Goal: Task Accomplishment & Management: Manage account settings

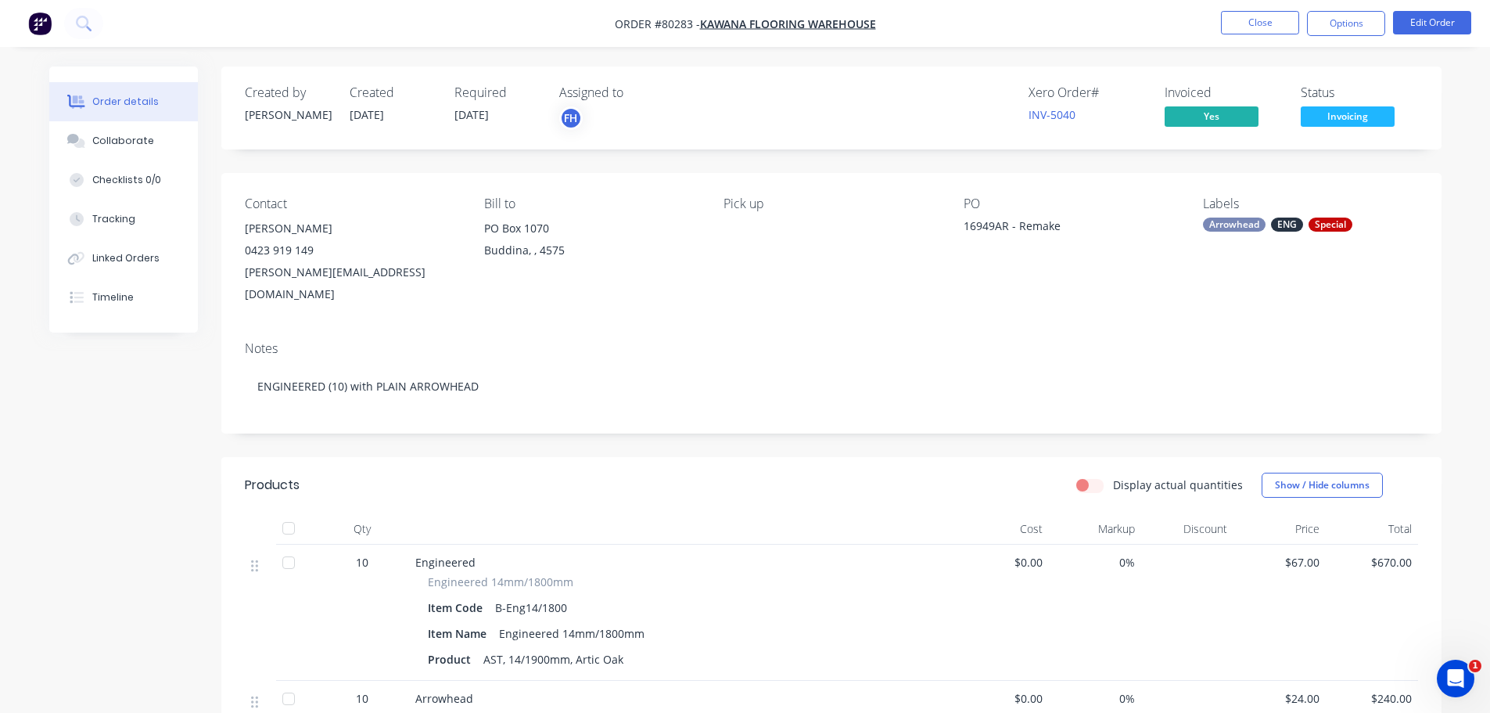
click at [105, 30] on nav "Order #80283 - Kawana Flooring Warehouse Close Options Edit Order" at bounding box center [745, 23] width 1490 height 47
click at [136, 19] on nav "Order #80283 - Kawana Flooring Warehouse Close Options Edit Order" at bounding box center [745, 23] width 1490 height 47
click at [81, 23] on icon at bounding box center [83, 23] width 15 height 15
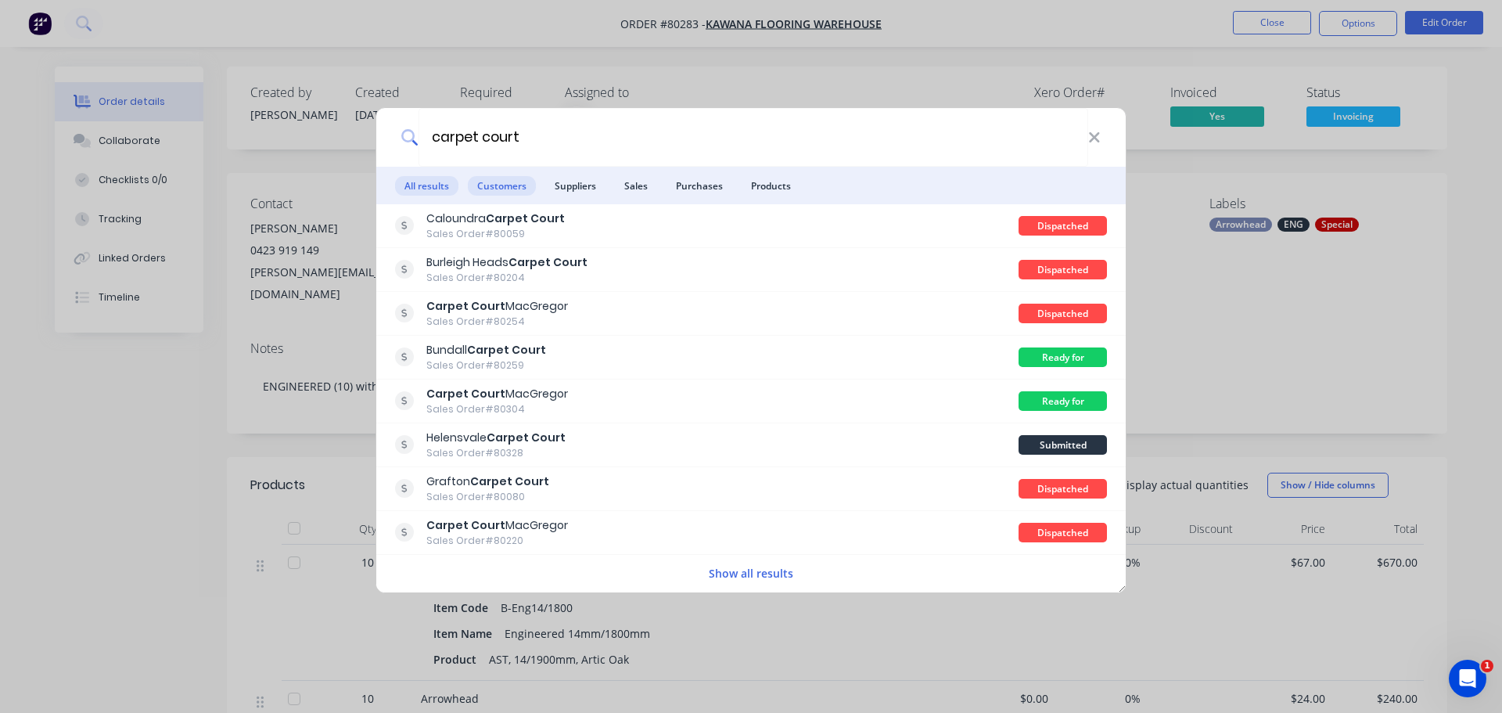
type input "carpet court"
click at [511, 184] on span "Customers" at bounding box center [502, 186] width 68 height 20
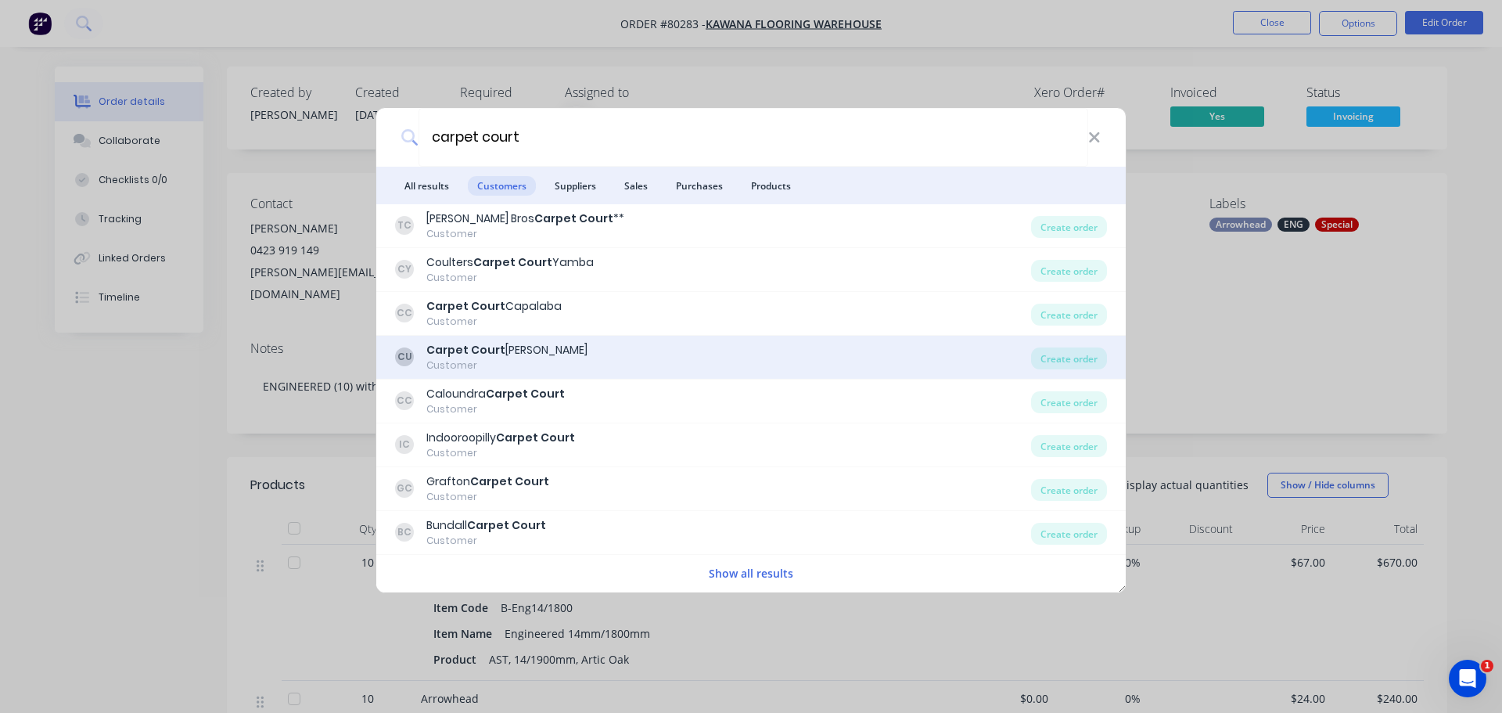
click at [454, 356] on b "Carpet Court" at bounding box center [465, 350] width 79 height 16
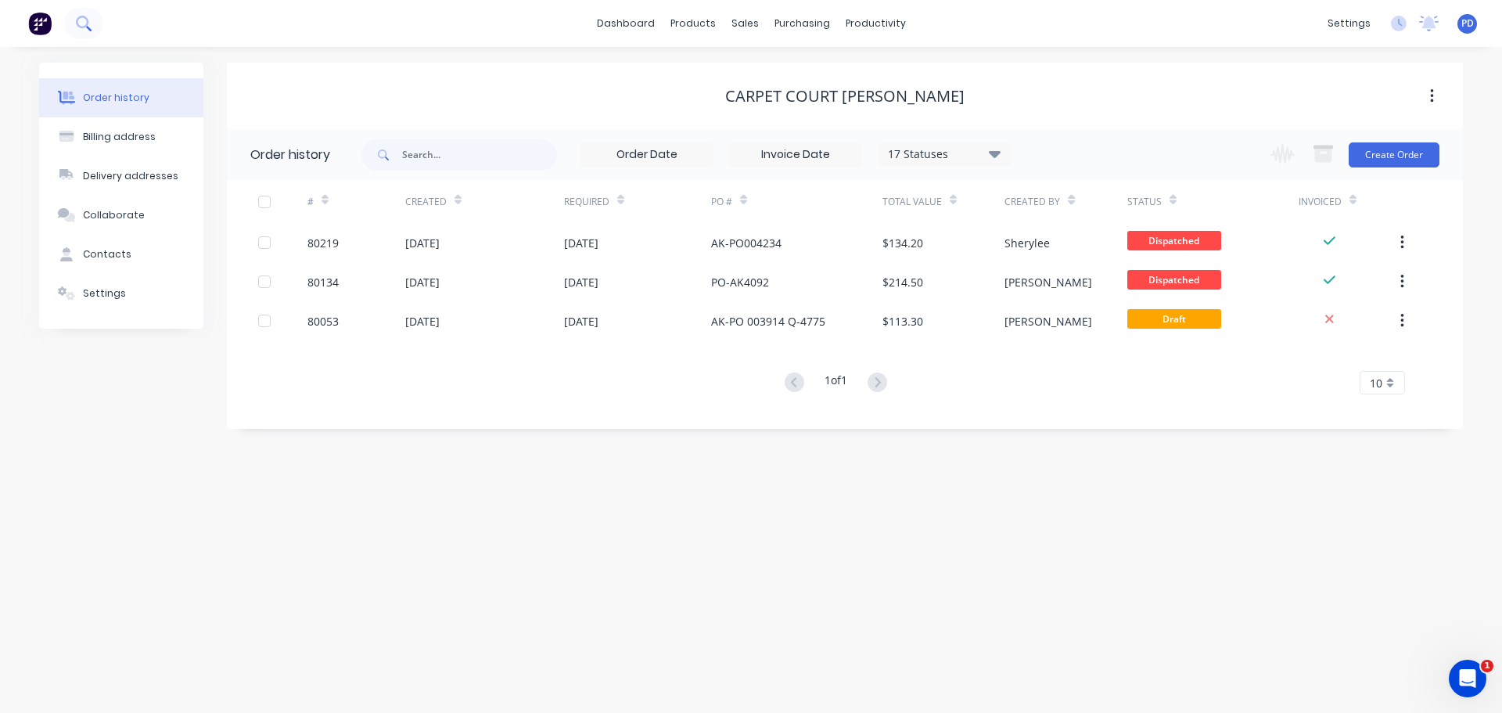
click at [82, 19] on icon at bounding box center [83, 23] width 15 height 15
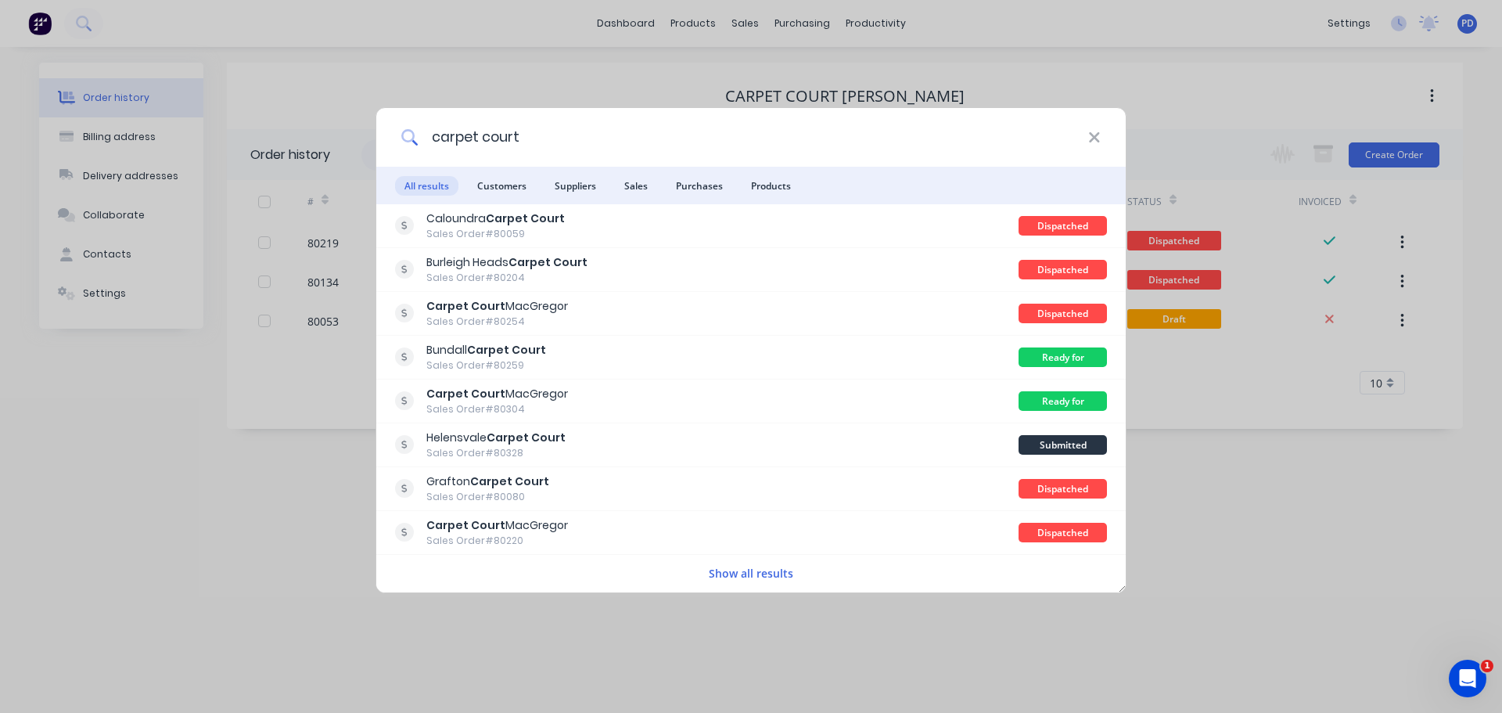
type input "carpet court"
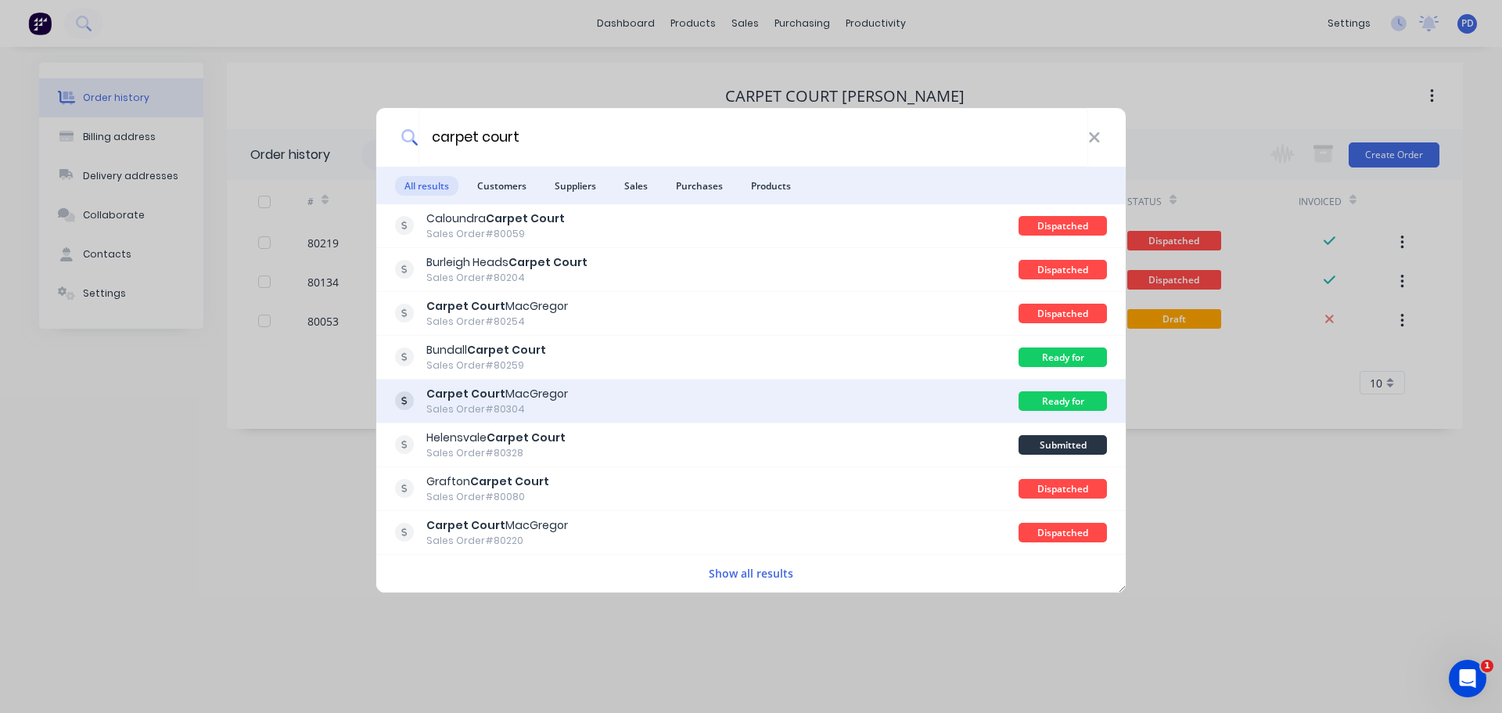
click at [466, 397] on b "Carpet Court" at bounding box center [465, 394] width 79 height 16
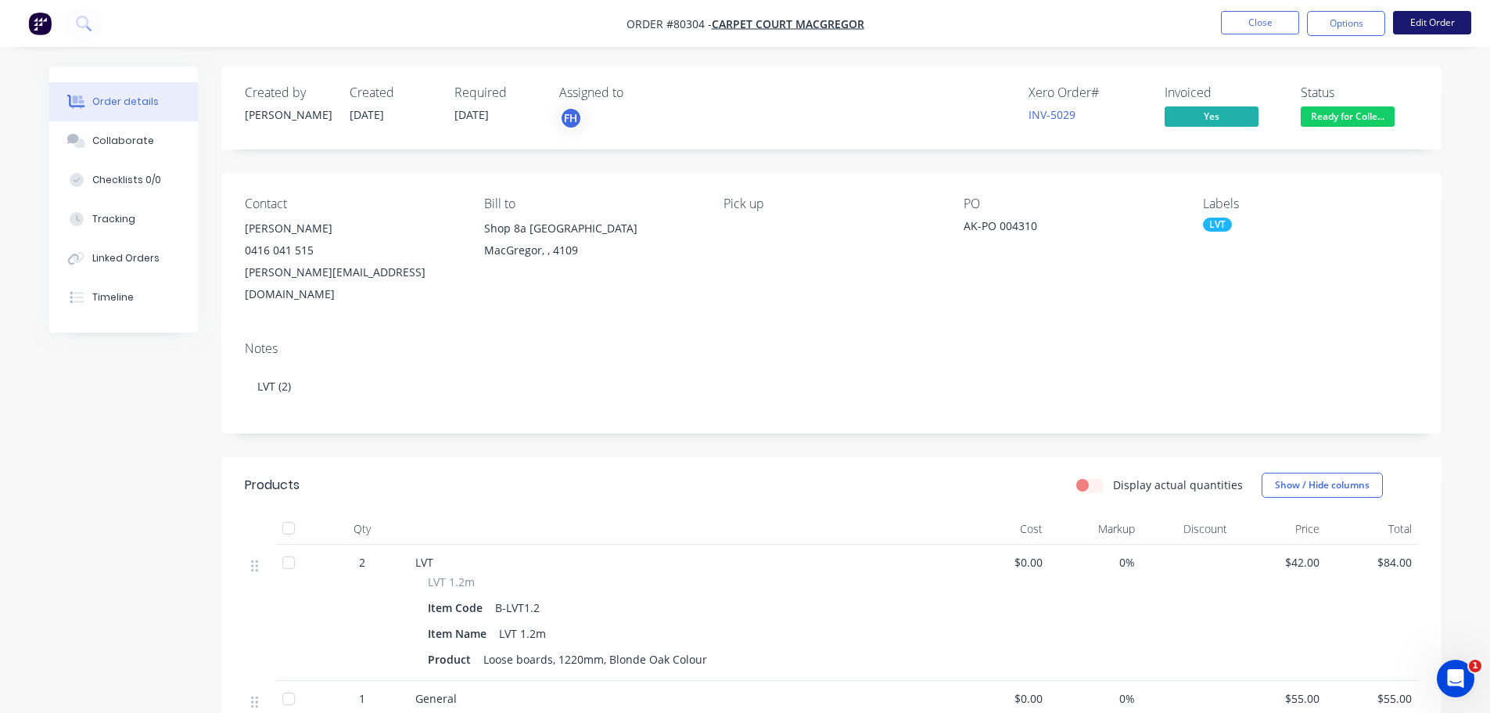
click at [1431, 13] on button "Edit Order" at bounding box center [1432, 22] width 78 height 23
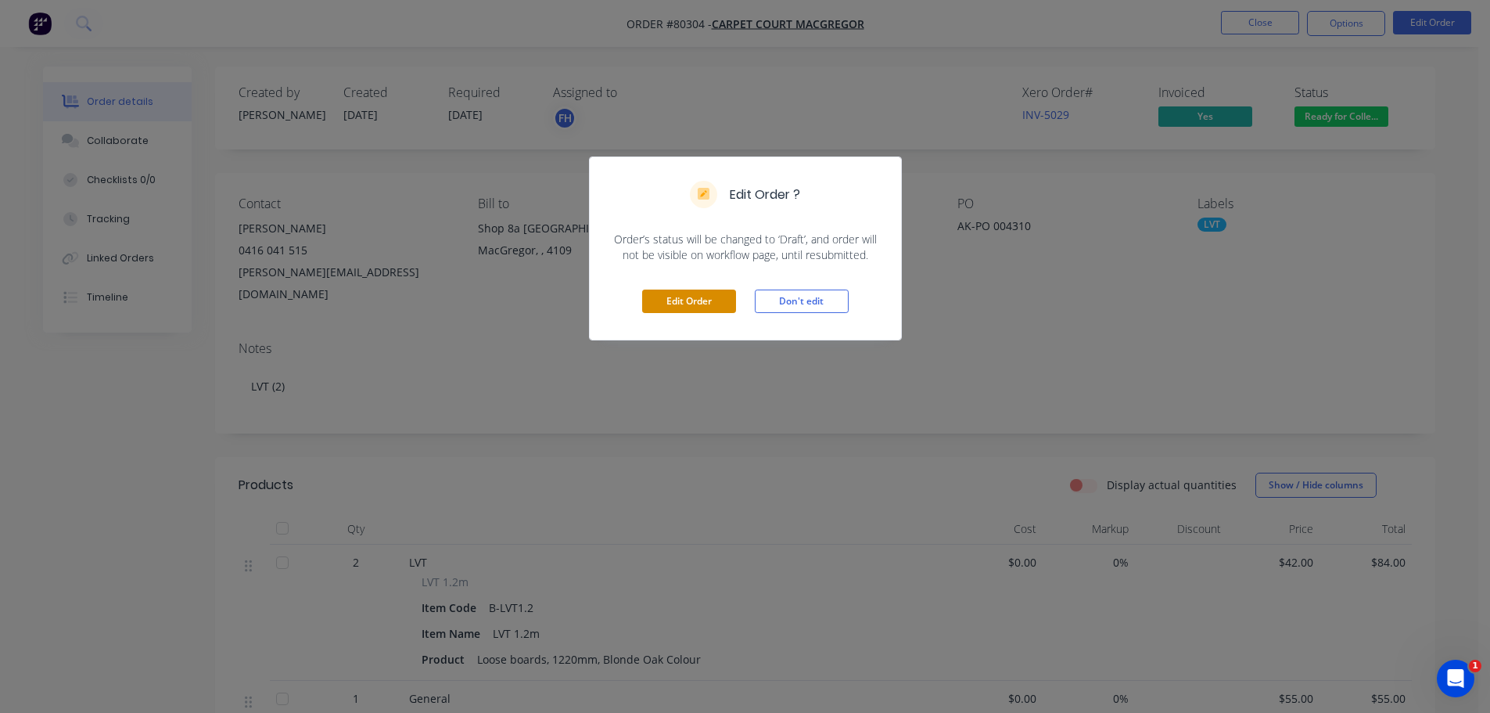
click at [680, 295] on button "Edit Order" at bounding box center [689, 300] width 94 height 23
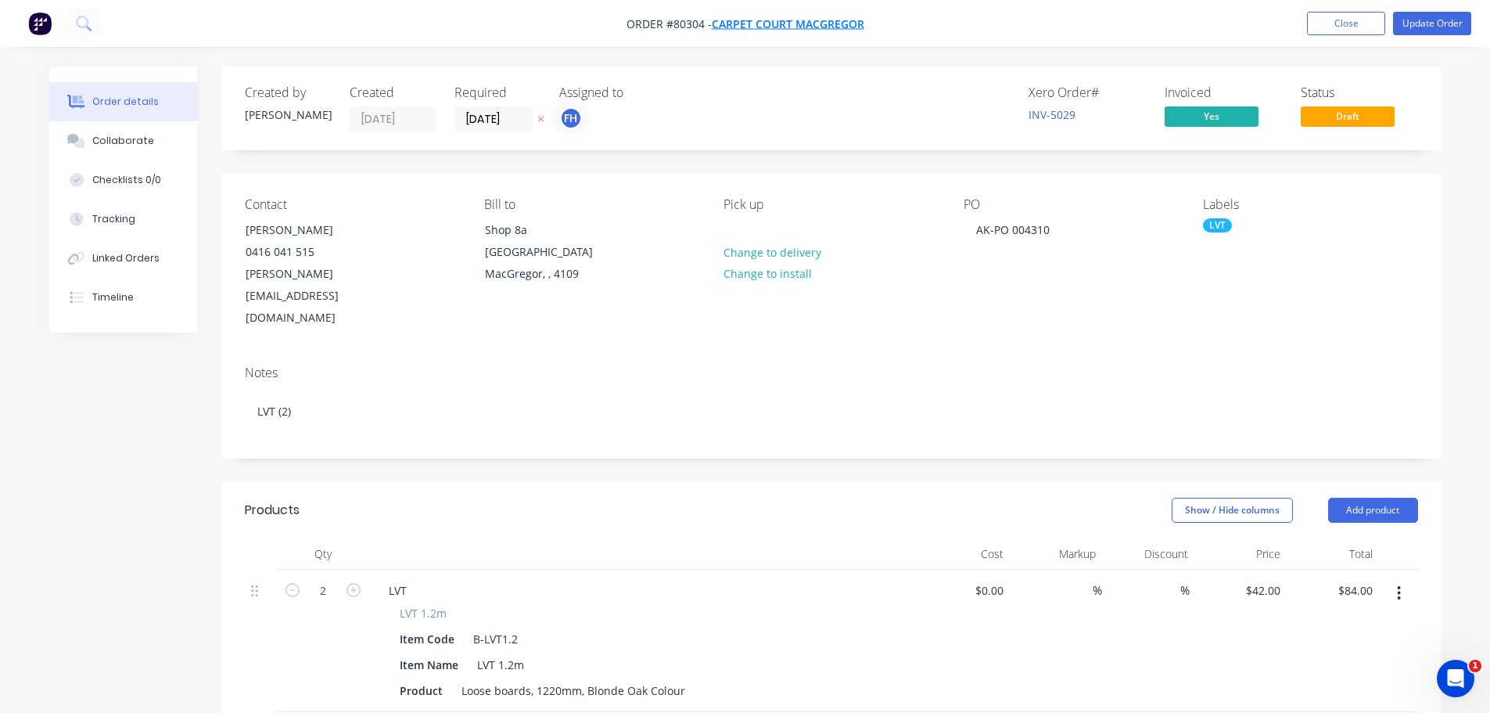
click at [750, 20] on span "Carpet Court MacGregor" at bounding box center [788, 23] width 153 height 15
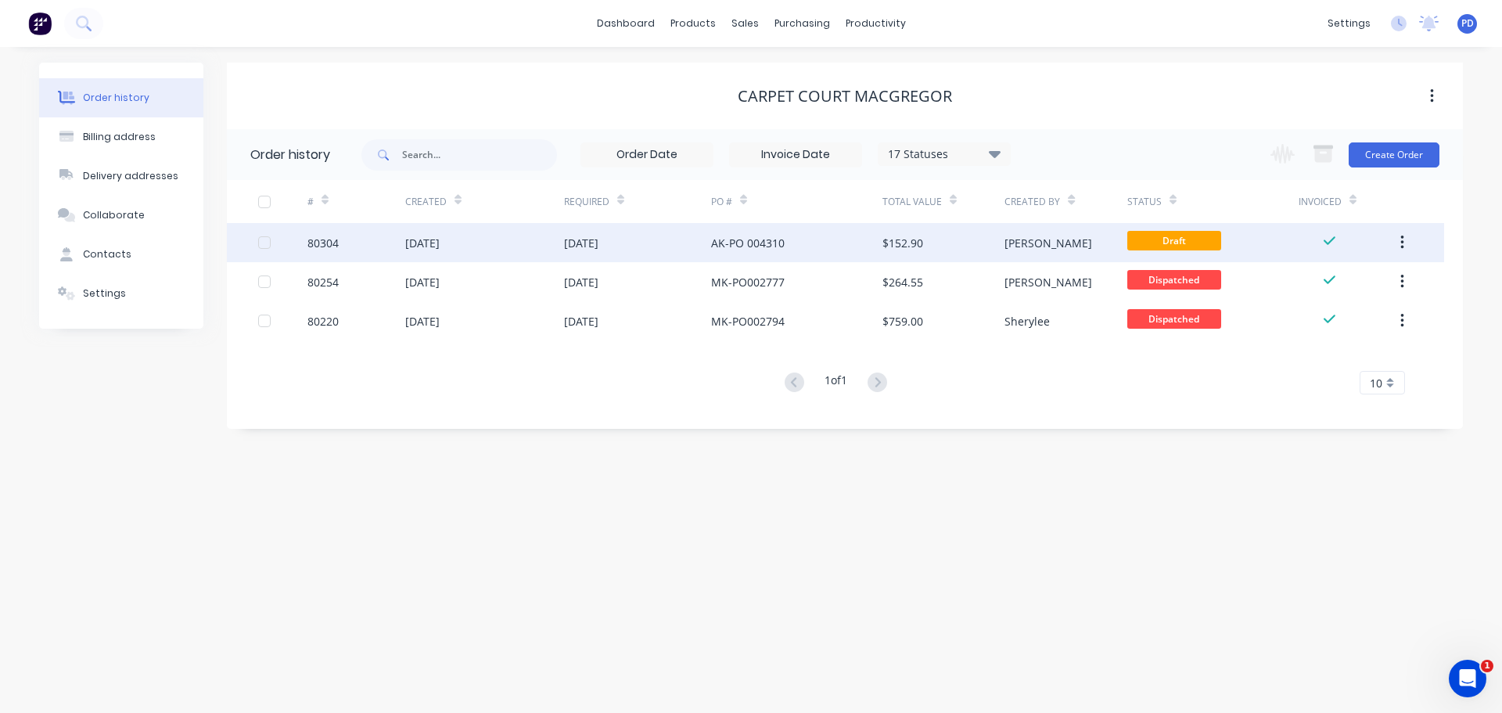
click at [440, 242] on div "[DATE]" at bounding box center [422, 243] width 34 height 16
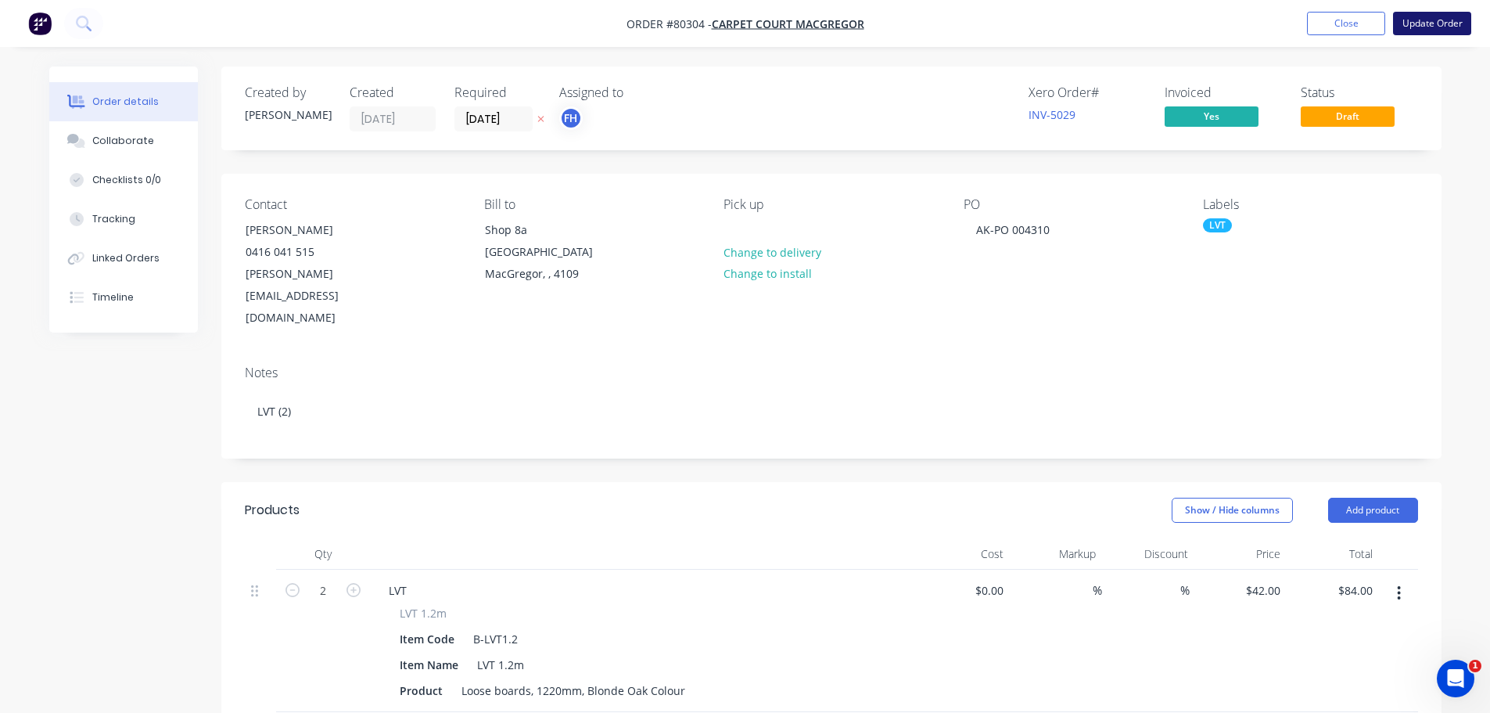
click at [1439, 27] on button "Update Order" at bounding box center [1432, 23] width 78 height 23
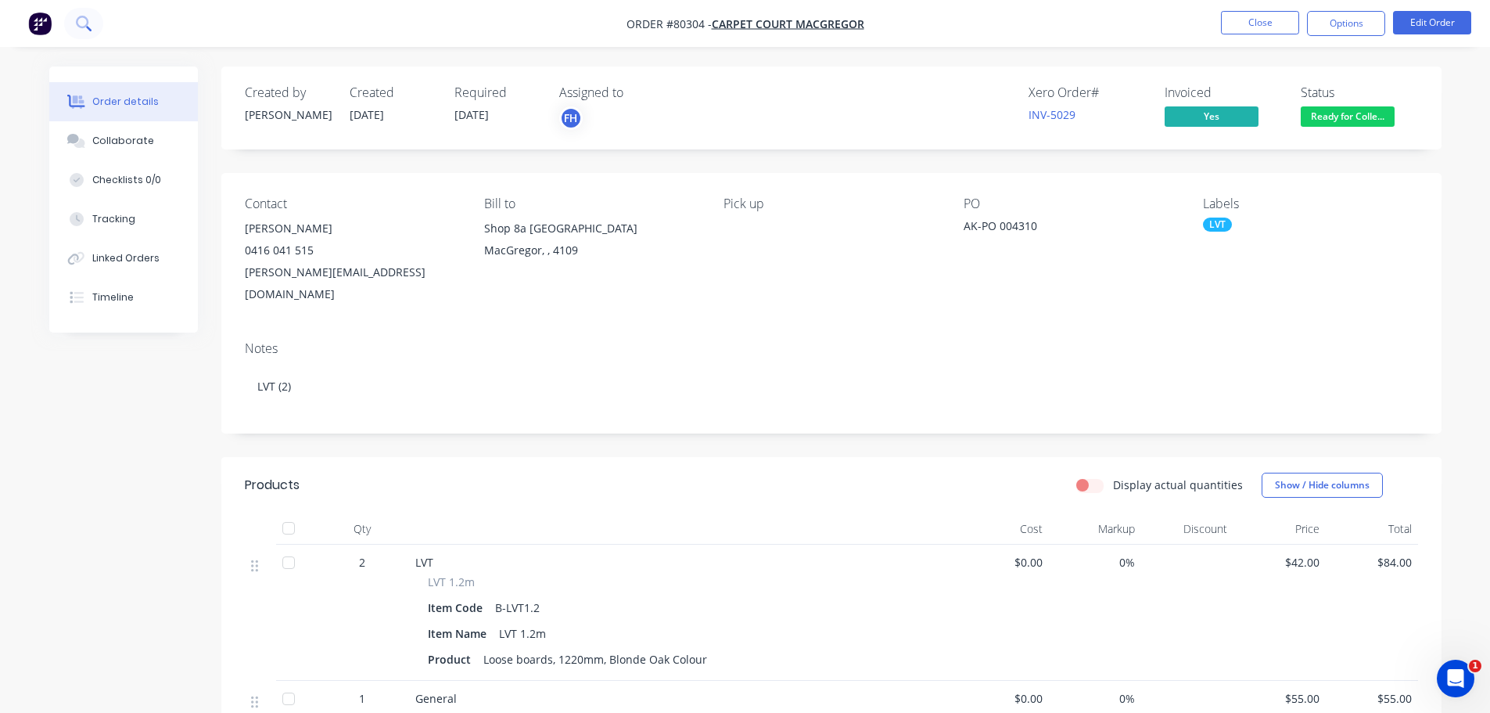
click at [81, 24] on icon at bounding box center [83, 23] width 15 height 15
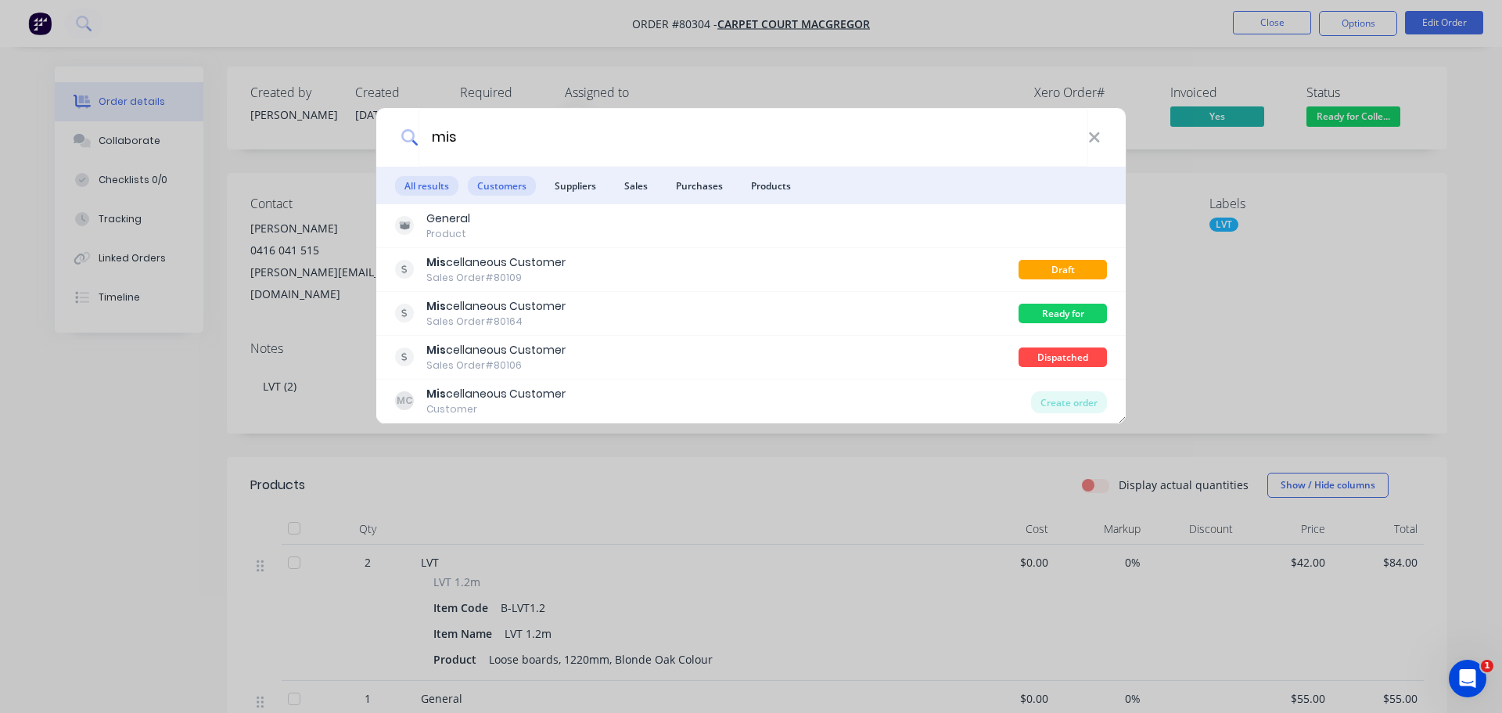
type input "mis"
click at [496, 189] on span "Customers" at bounding box center [502, 186] width 68 height 20
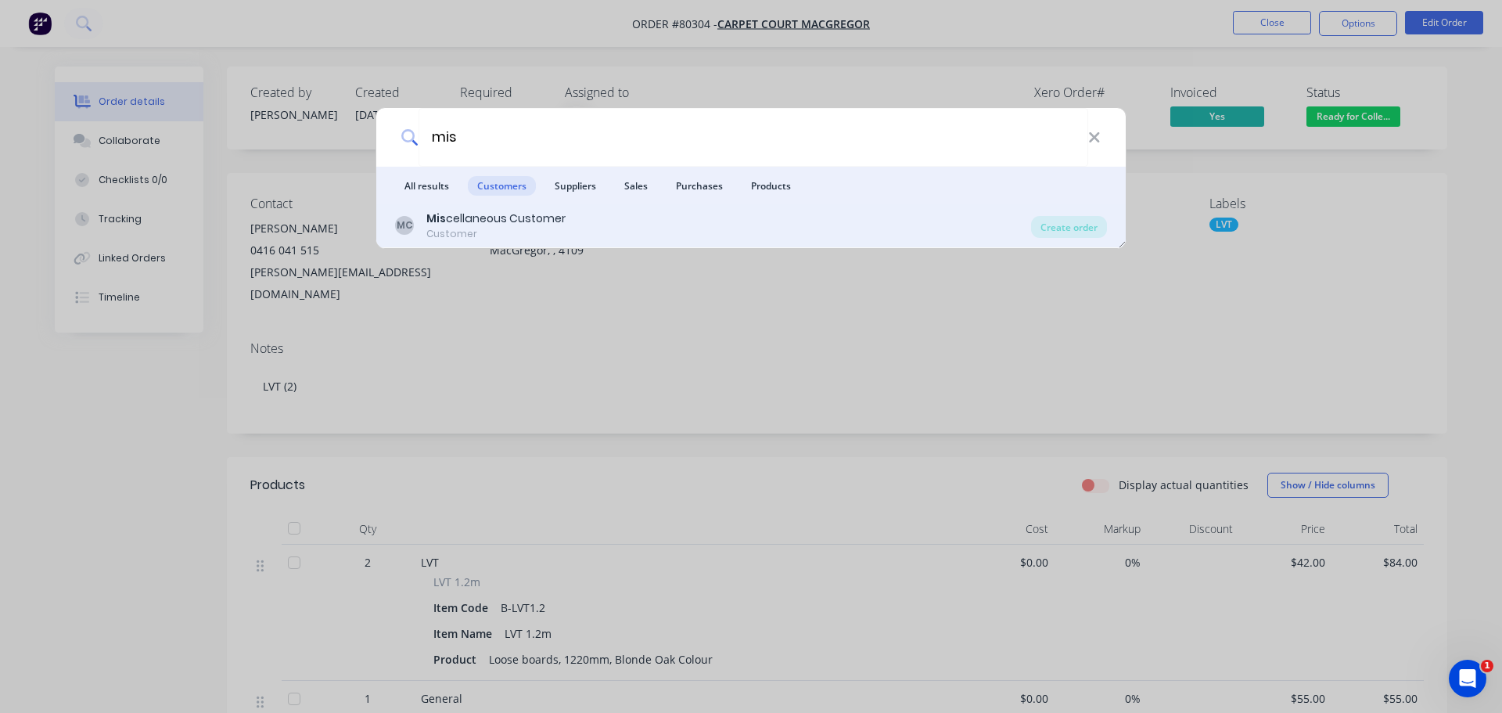
click at [495, 221] on div "Mis cellaneous Customer" at bounding box center [495, 218] width 139 height 16
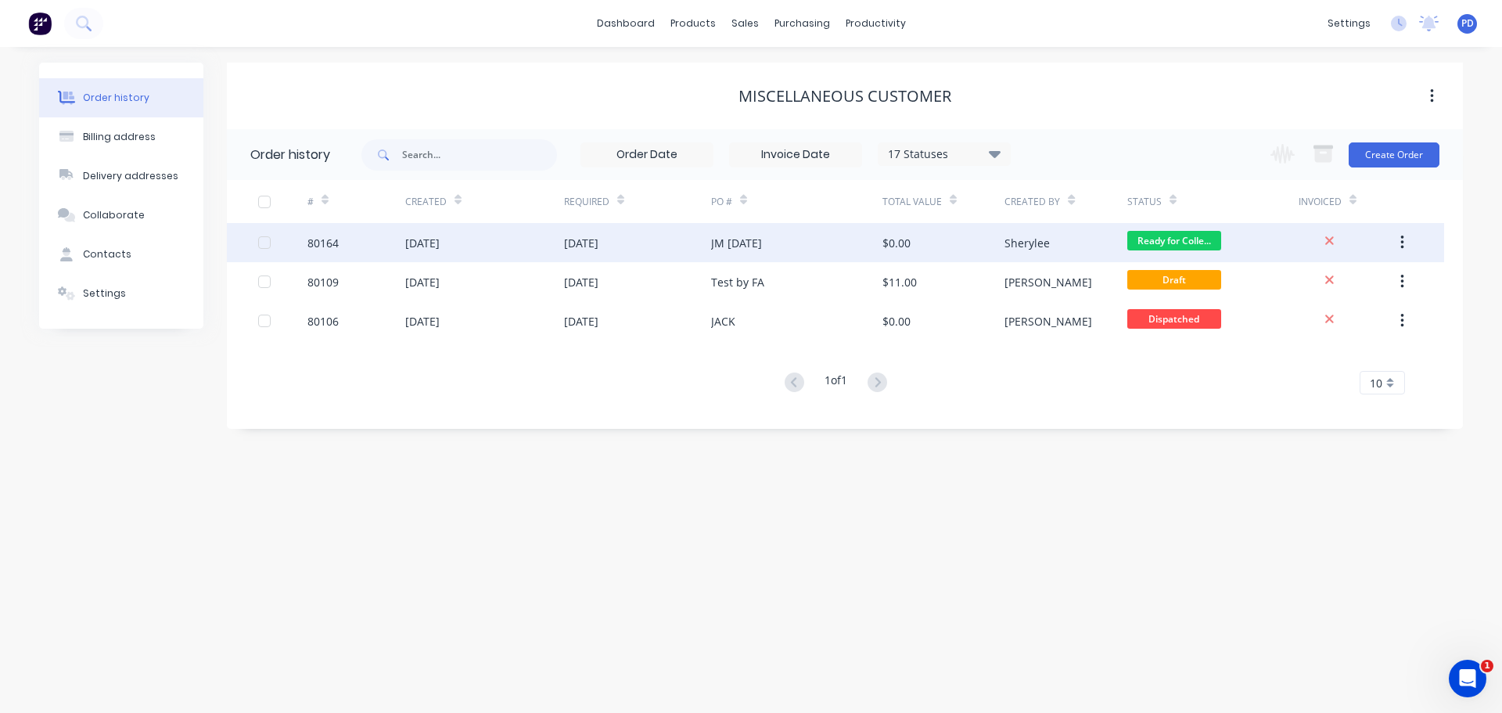
click at [438, 244] on div "[DATE]" at bounding box center [422, 243] width 34 height 16
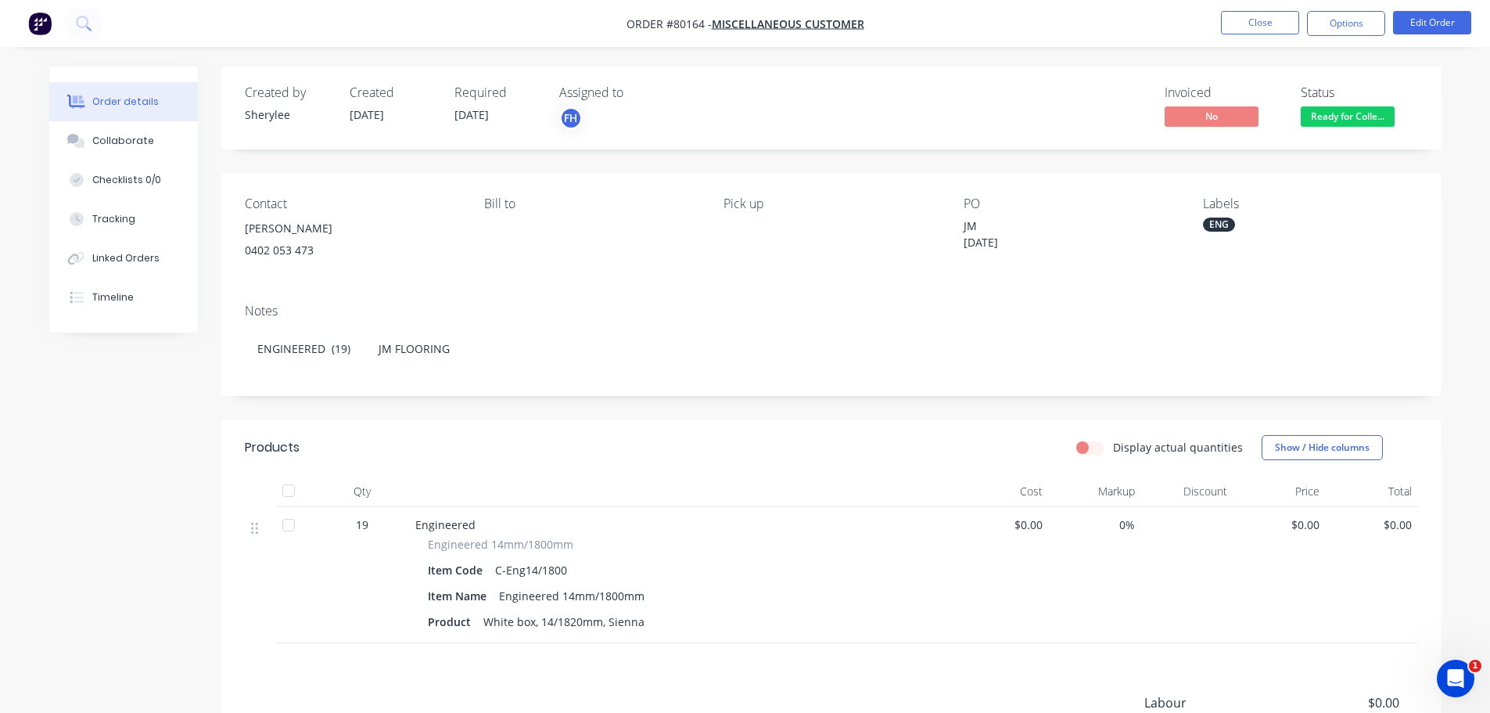
click at [1331, 108] on span "Ready for Colle..." at bounding box center [1348, 116] width 94 height 20
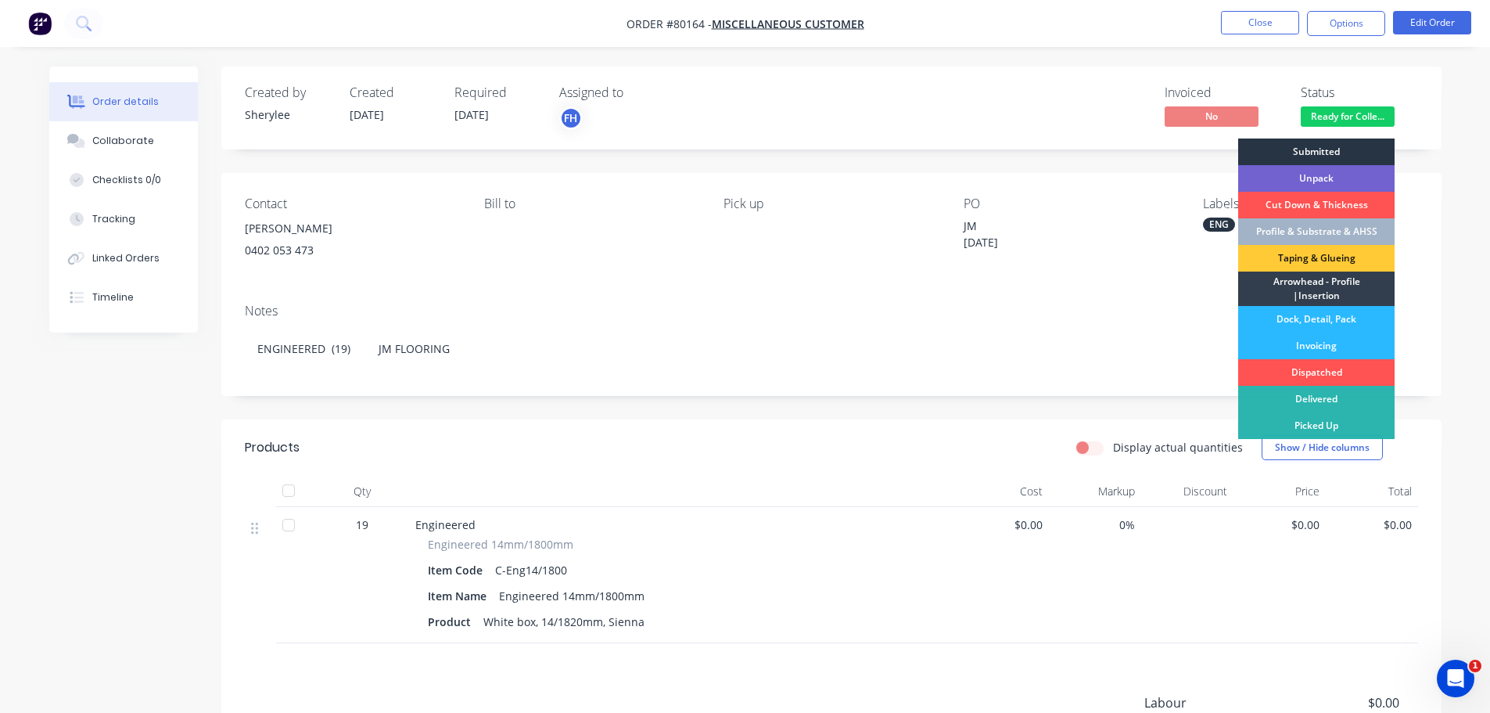
click at [1312, 150] on div "Submitted" at bounding box center [1316, 151] width 156 height 27
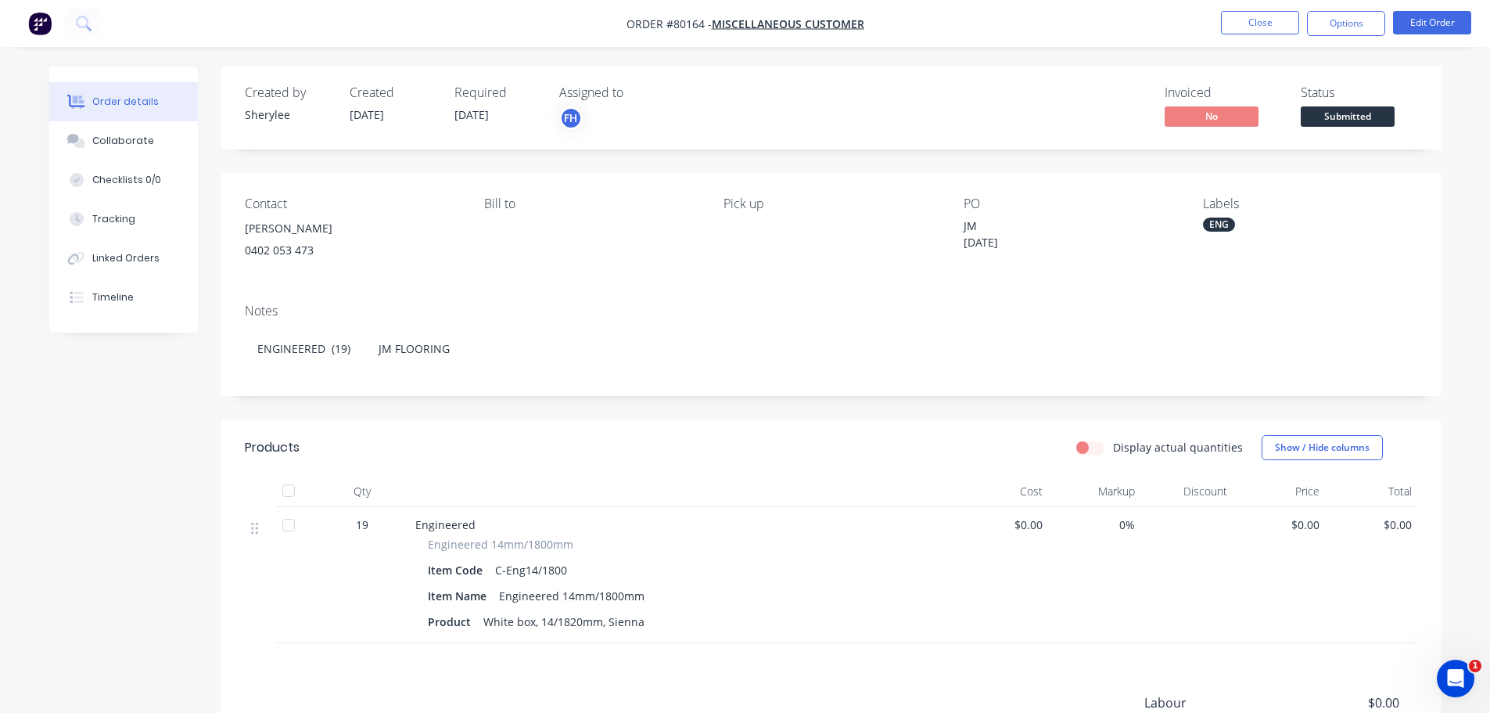
click at [398, 114] on div "Created [DATE]" at bounding box center [393, 107] width 86 height 45
click at [381, 117] on span "[DATE]" at bounding box center [367, 114] width 34 height 15
click at [1428, 18] on button "Edit Order" at bounding box center [1432, 22] width 78 height 23
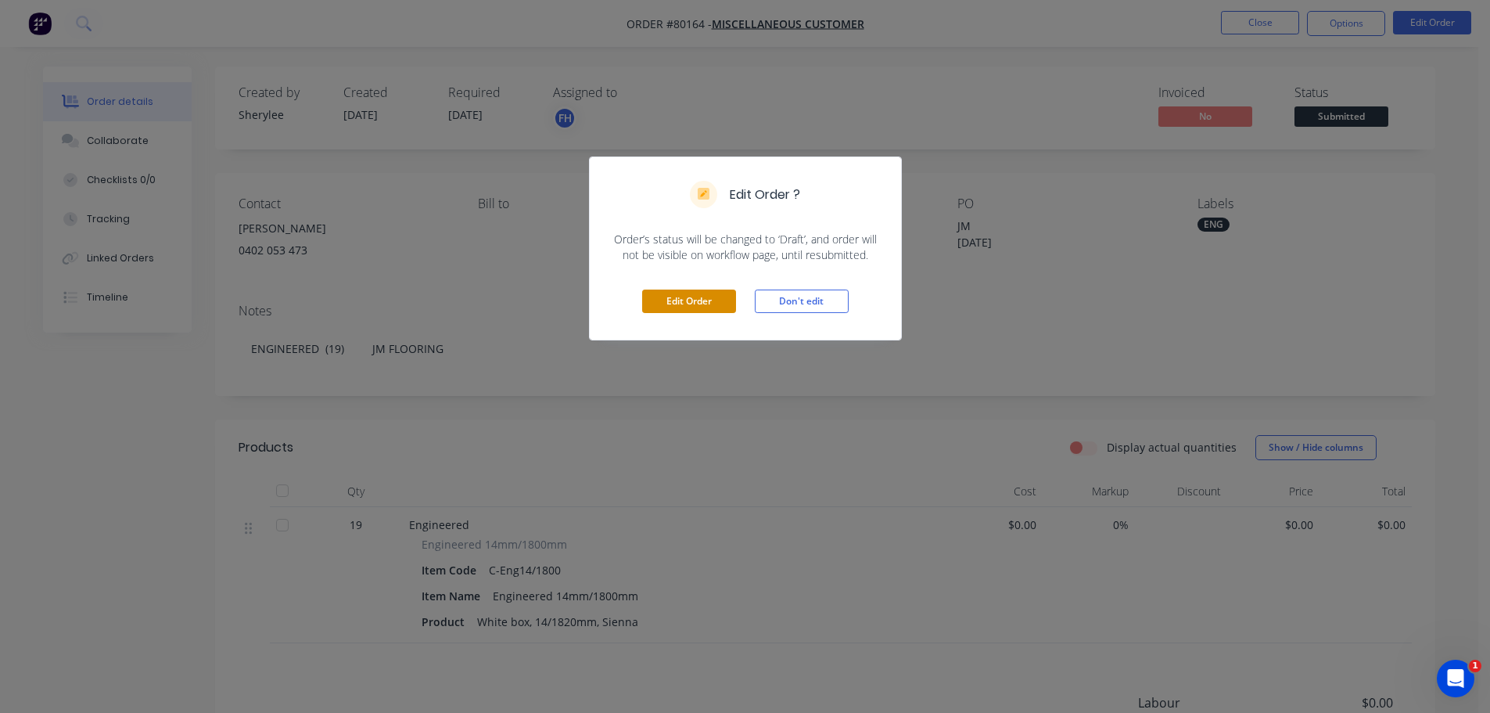
click at [700, 309] on button "Edit Order" at bounding box center [689, 300] width 94 height 23
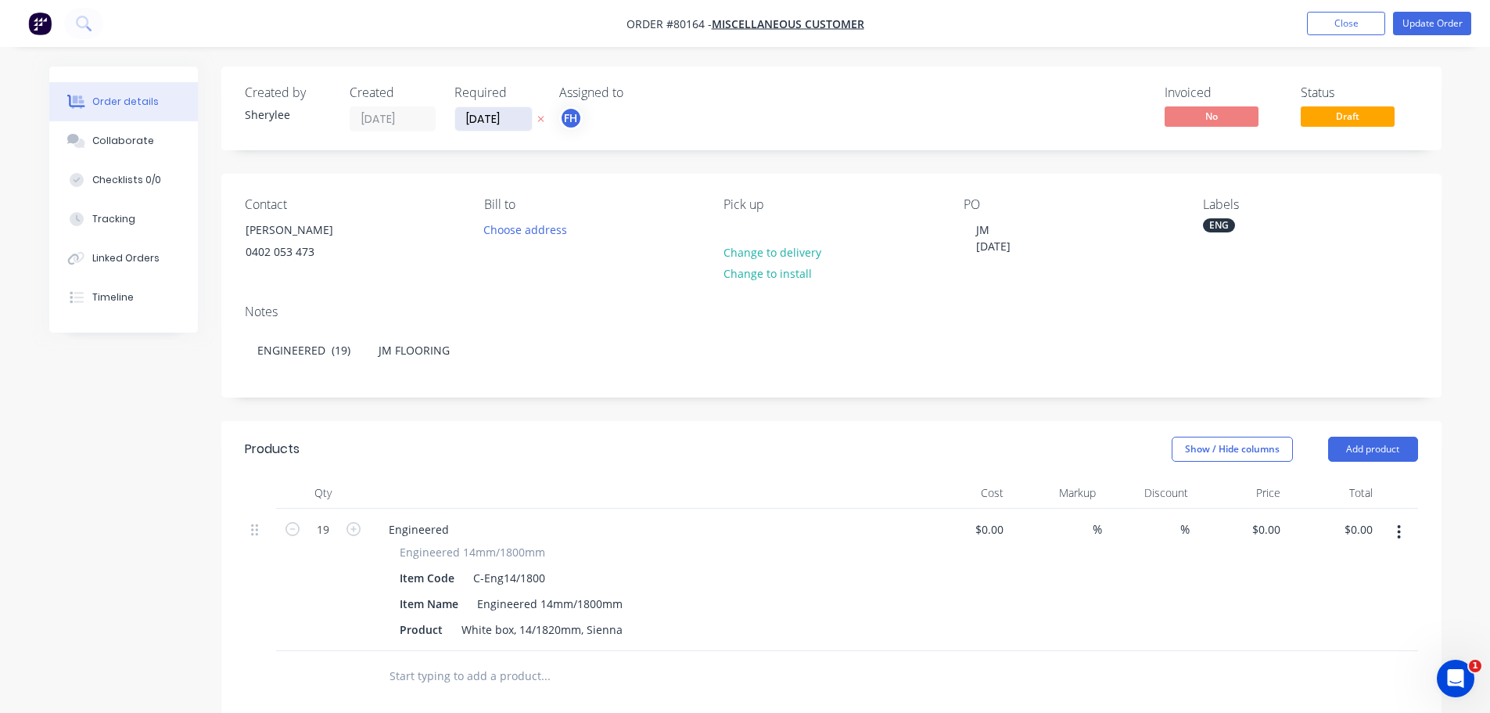
click at [518, 123] on input "[DATE]" at bounding box center [493, 118] width 77 height 23
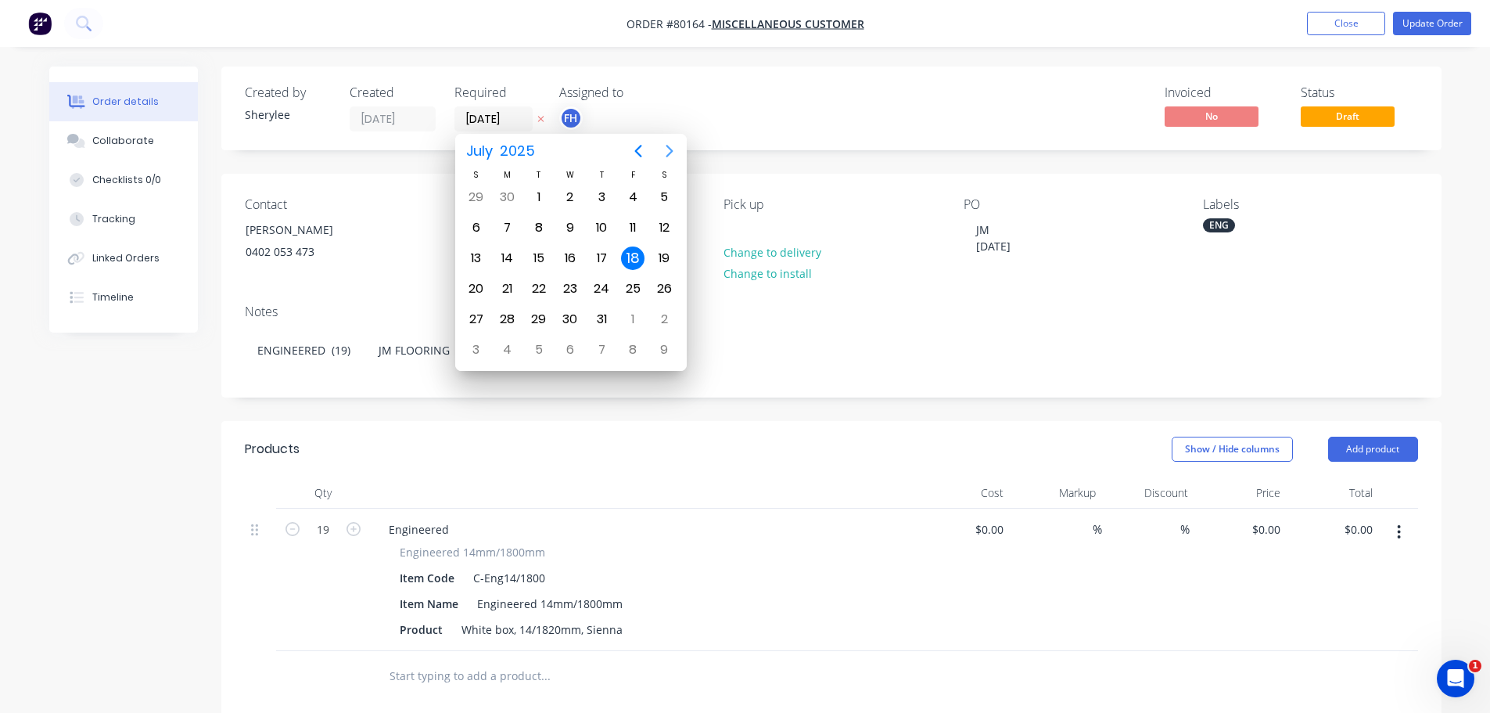
click at [667, 151] on icon "Next page" at bounding box center [669, 151] width 19 height 19
click at [631, 289] on div "22" at bounding box center [632, 288] width 23 height 23
type input "[DATE]"
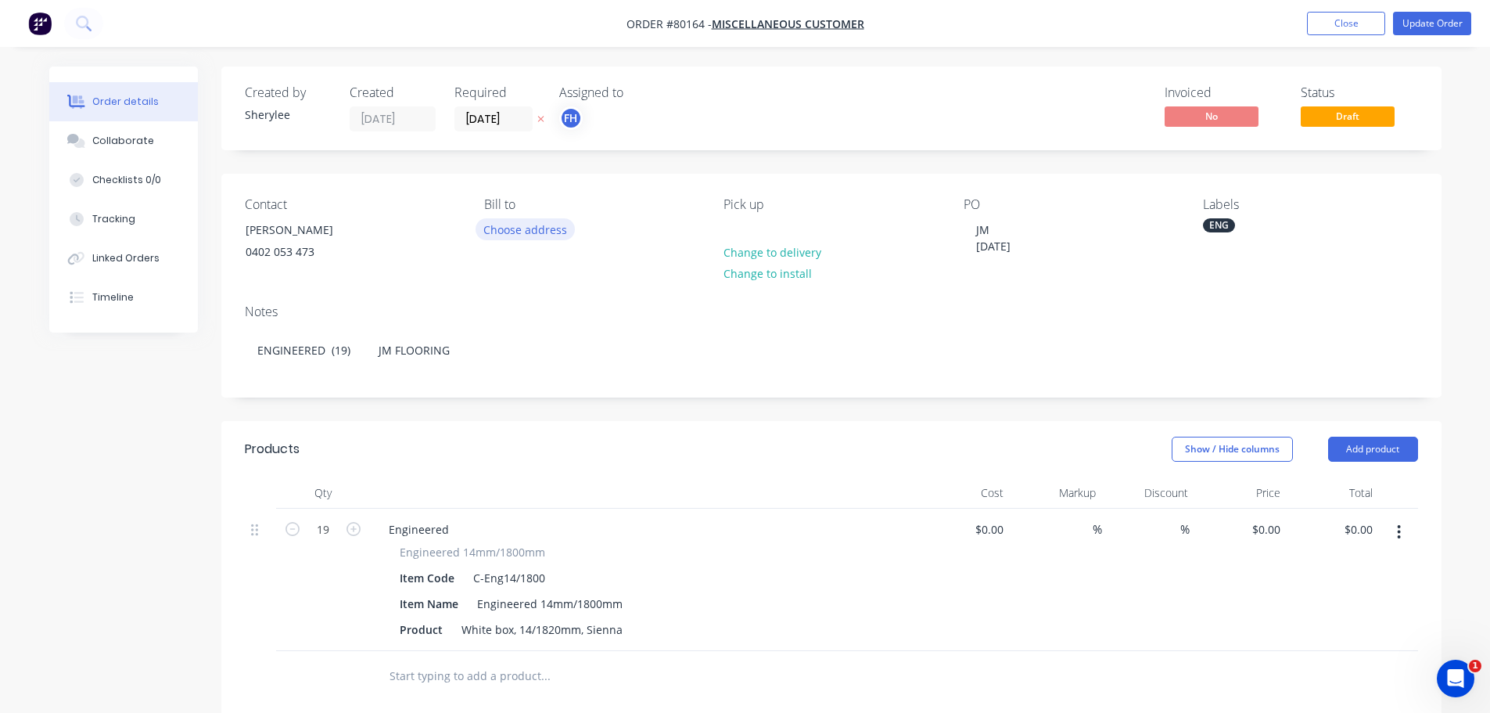
click at [532, 226] on button "Choose address" at bounding box center [526, 228] width 100 height 21
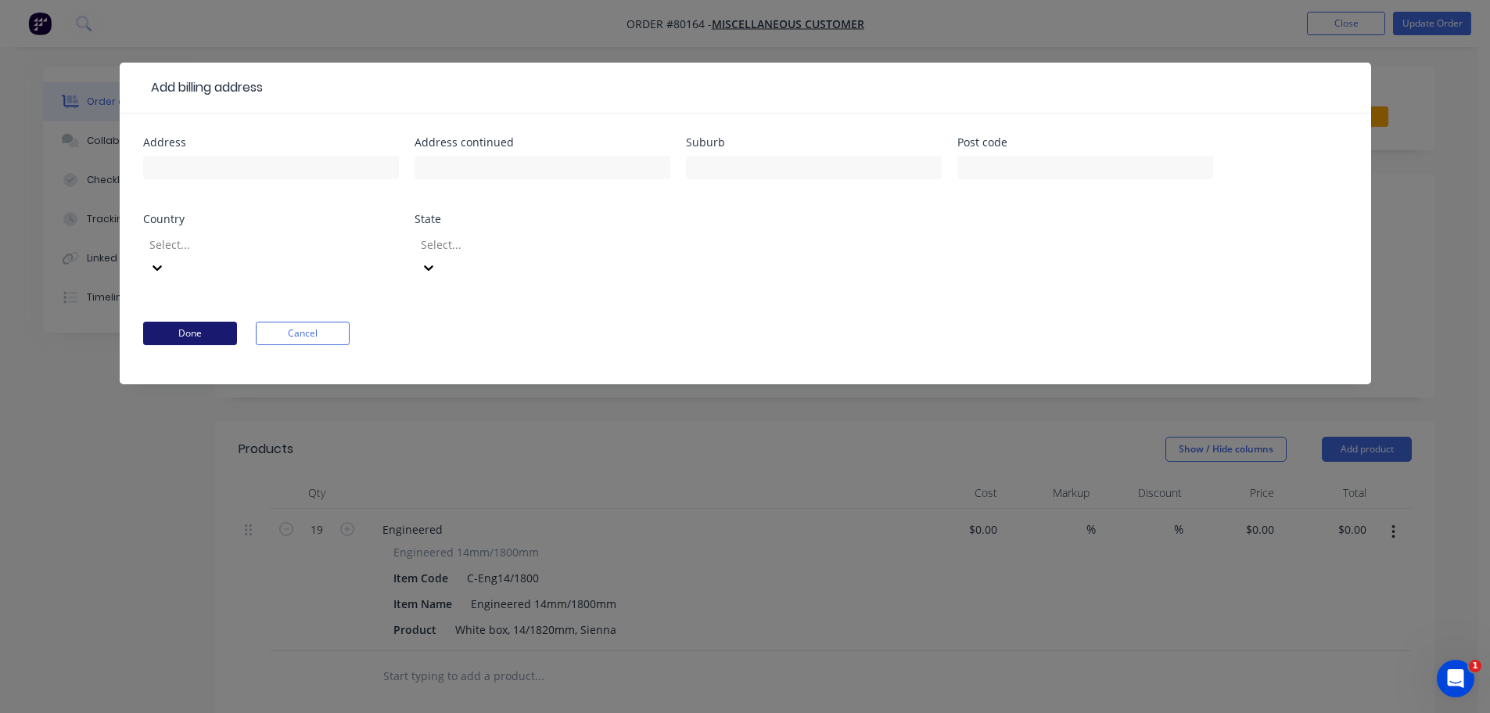
click at [193, 322] on button "Done" at bounding box center [190, 333] width 94 height 23
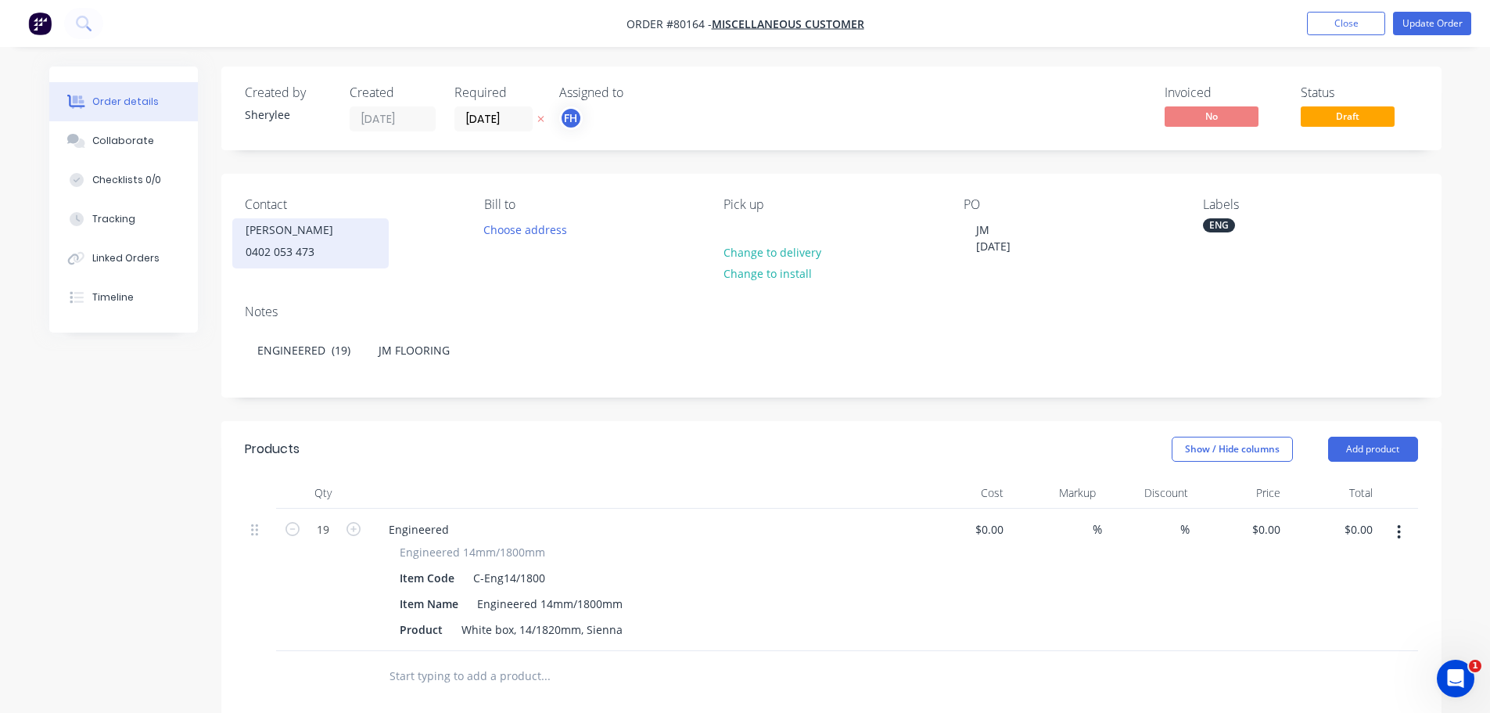
click at [294, 228] on div "[PERSON_NAME]" at bounding box center [311, 230] width 130 height 22
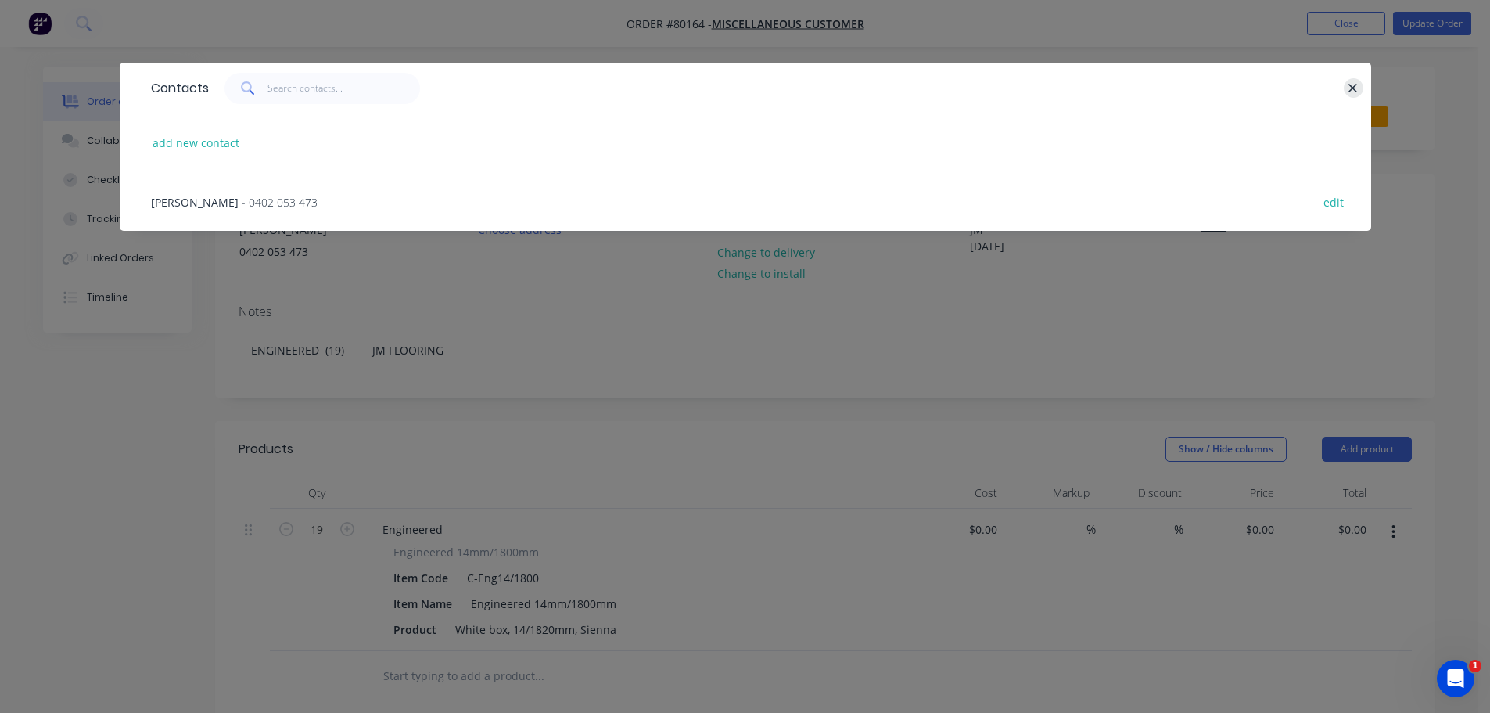
click at [1353, 88] on icon "button" at bounding box center [1353, 88] width 9 height 9
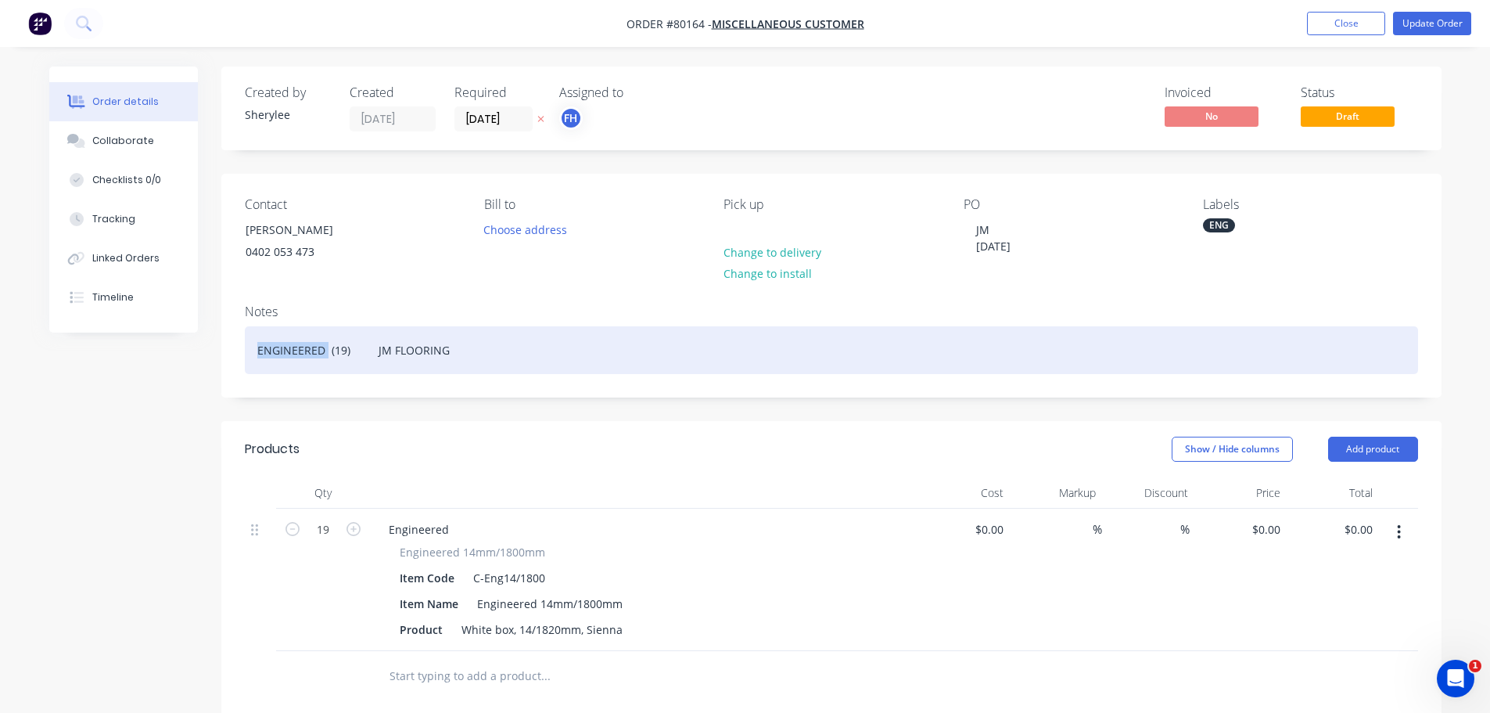
drag, startPoint x: 325, startPoint y: 351, endPoint x: 227, endPoint y: 350, distance: 98.6
click at [230, 351] on div "Notes ENGINEERED (19) JM FLOORING" at bounding box center [831, 344] width 1220 height 105
click at [322, 349] on div "Laminate (19) JM FLOORING" at bounding box center [831, 350] width 1173 height 48
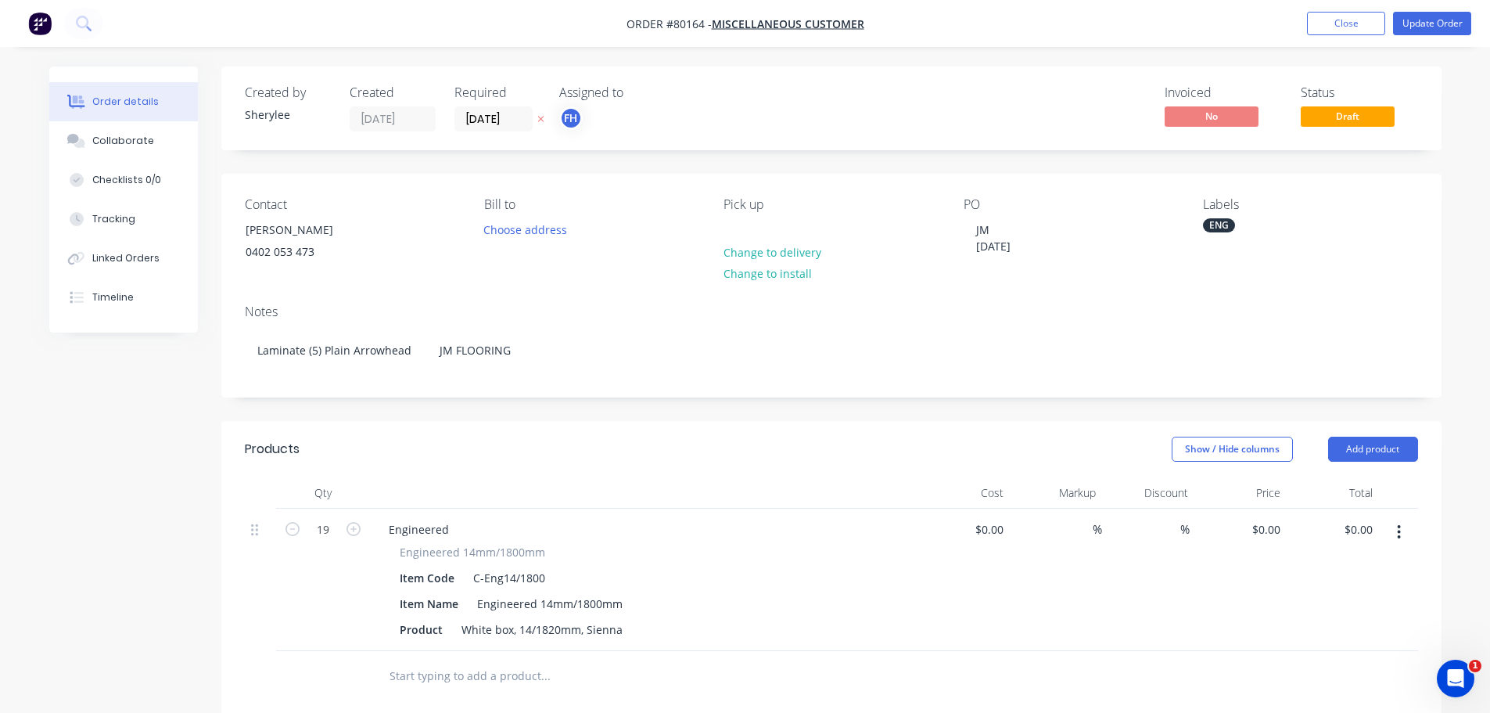
click at [1405, 529] on button "button" at bounding box center [1399, 532] width 37 height 28
click at [1311, 664] on div "Delete" at bounding box center [1344, 667] width 120 height 23
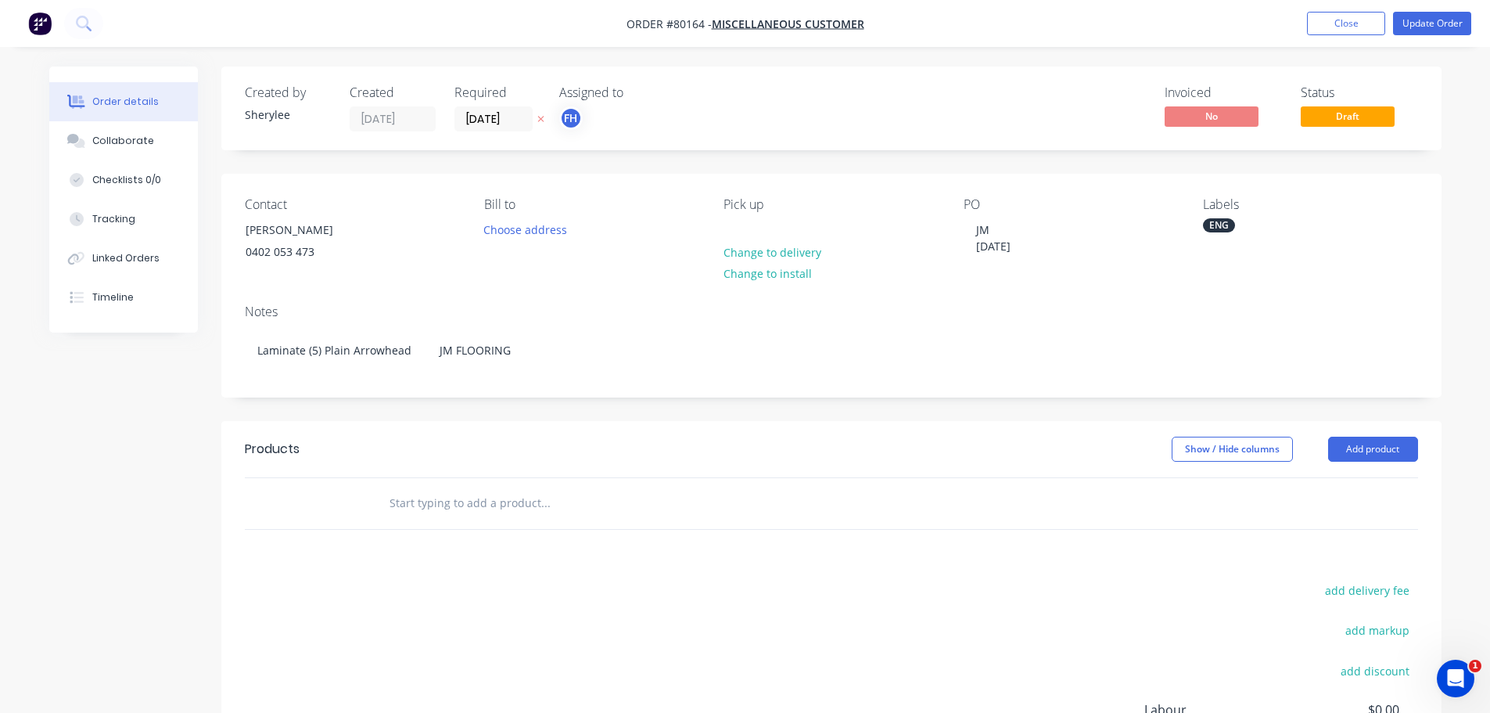
click at [402, 492] on input "text" at bounding box center [545, 502] width 313 height 31
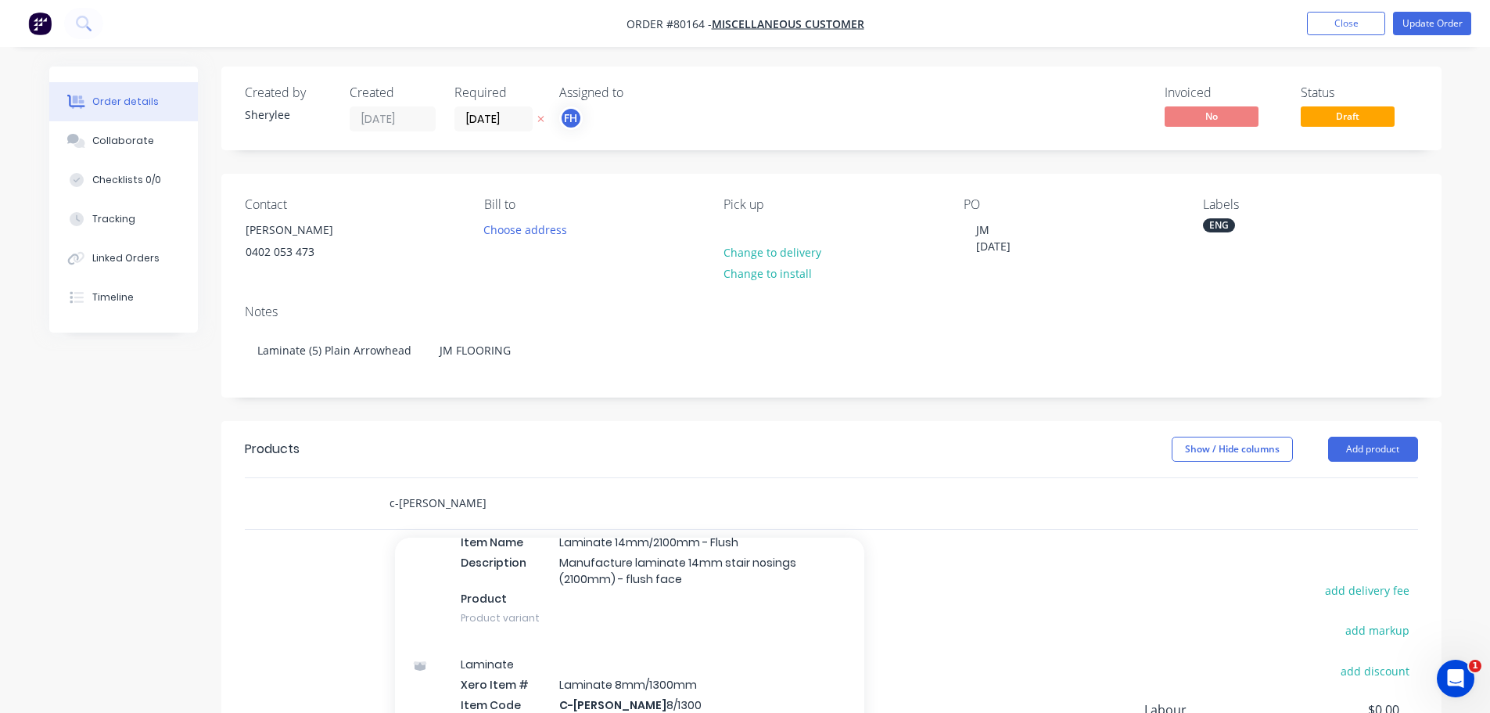
scroll to position [2112, 0]
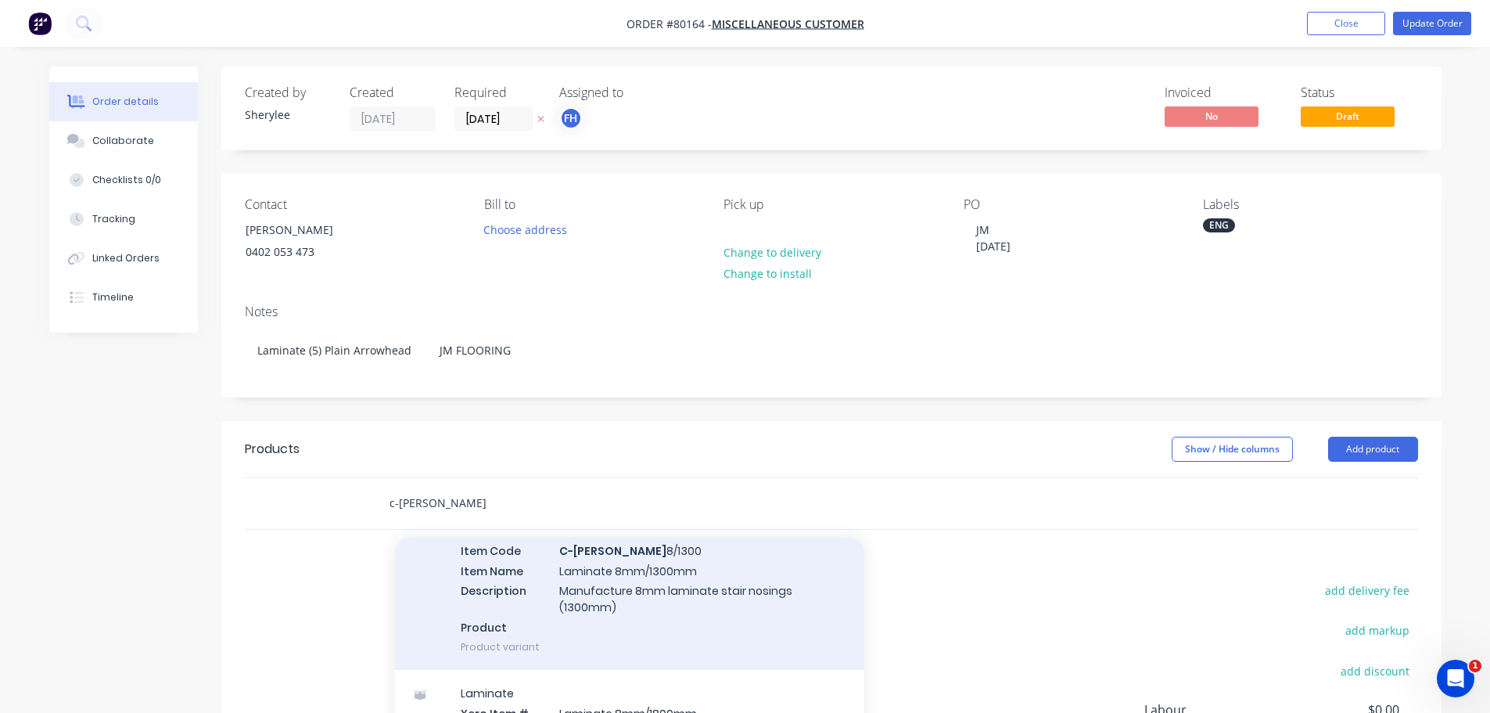
type input "c-[PERSON_NAME]"
click at [605, 588] on div "Laminate Xero Item # Laminate 8mm/1300mm Item Code C-[PERSON_NAME] 8/1300 Item …" at bounding box center [629, 578] width 469 height 183
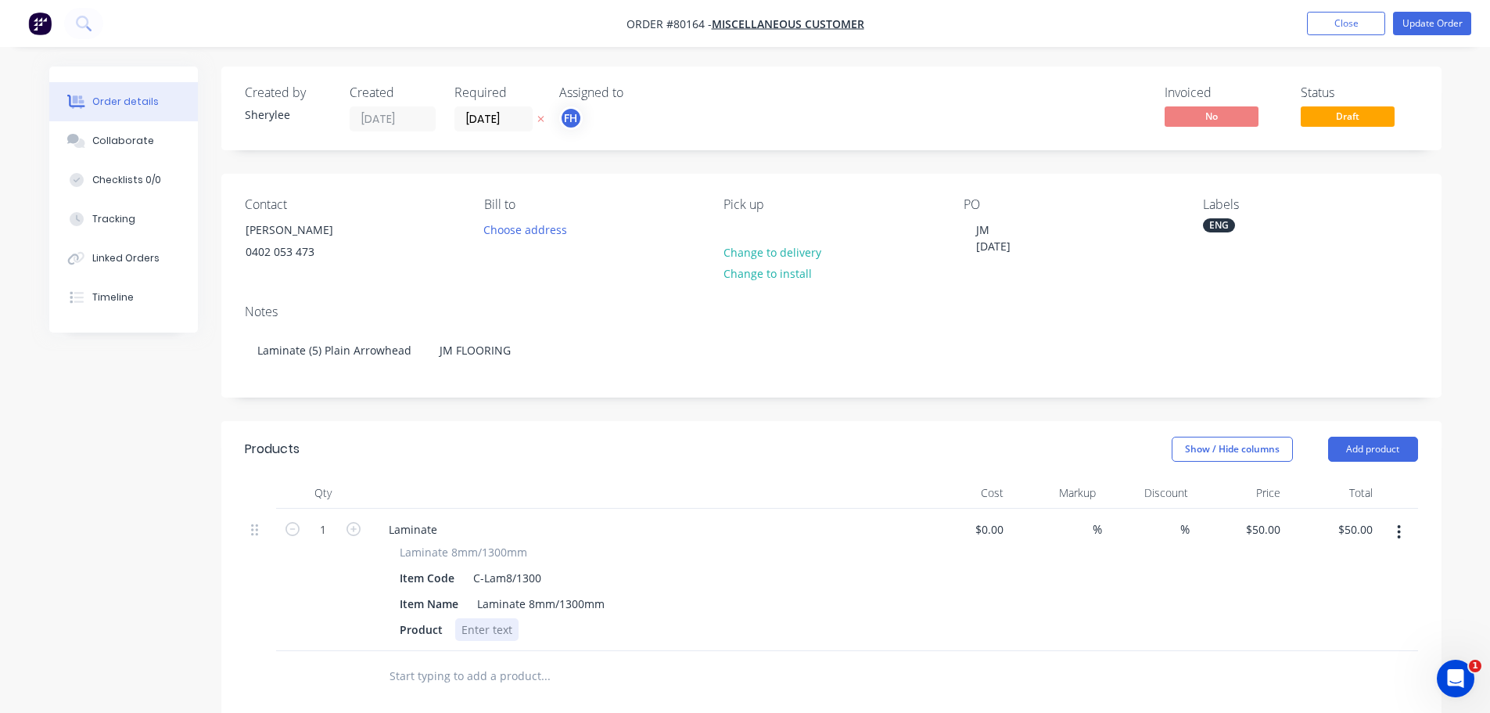
click at [498, 634] on div at bounding box center [486, 629] width 63 height 23
click at [354, 533] on icon "button" at bounding box center [354, 529] width 14 height 14
type input "2"
type input "$100.00"
click at [354, 533] on icon "button" at bounding box center [354, 529] width 14 height 14
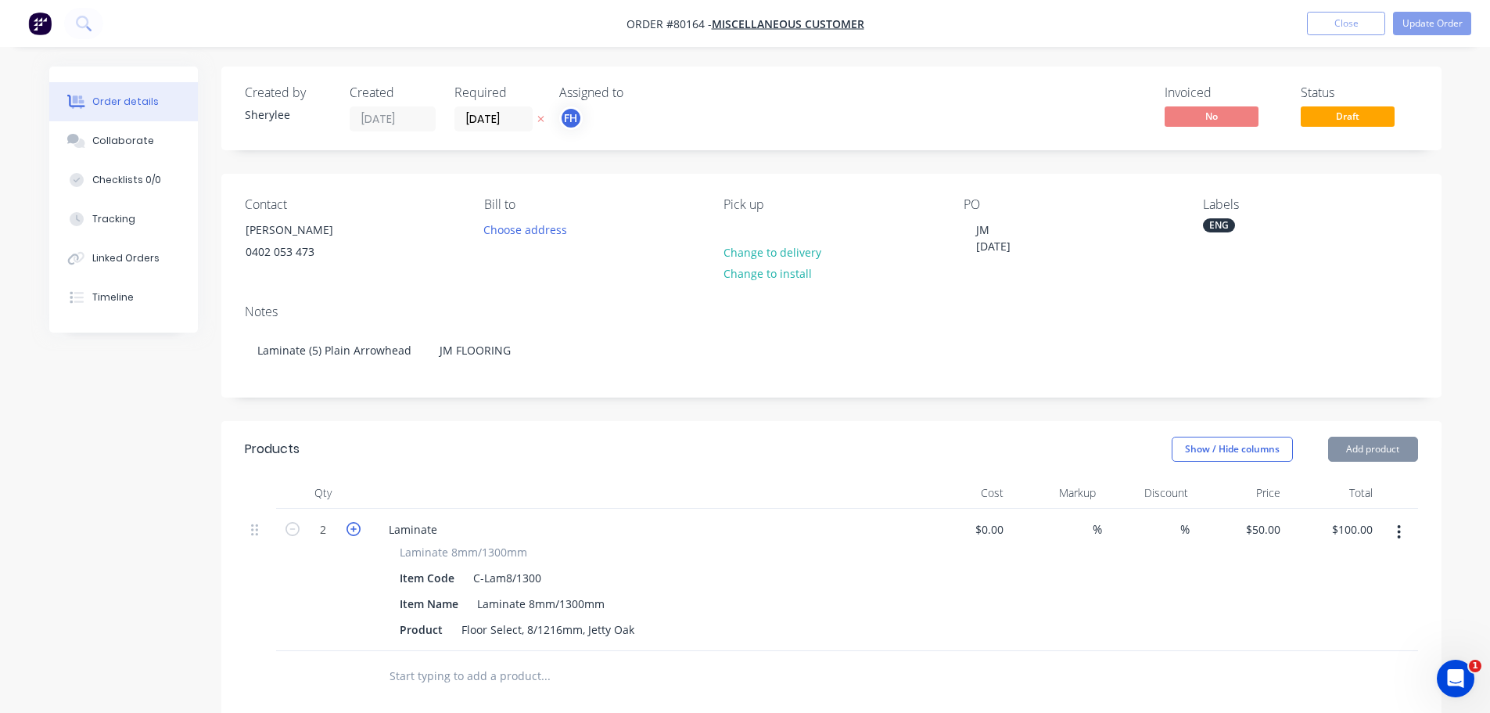
type input "3"
type input "$150.00"
click at [354, 533] on icon "button" at bounding box center [354, 529] width 14 height 14
type input "4"
type input "$200.00"
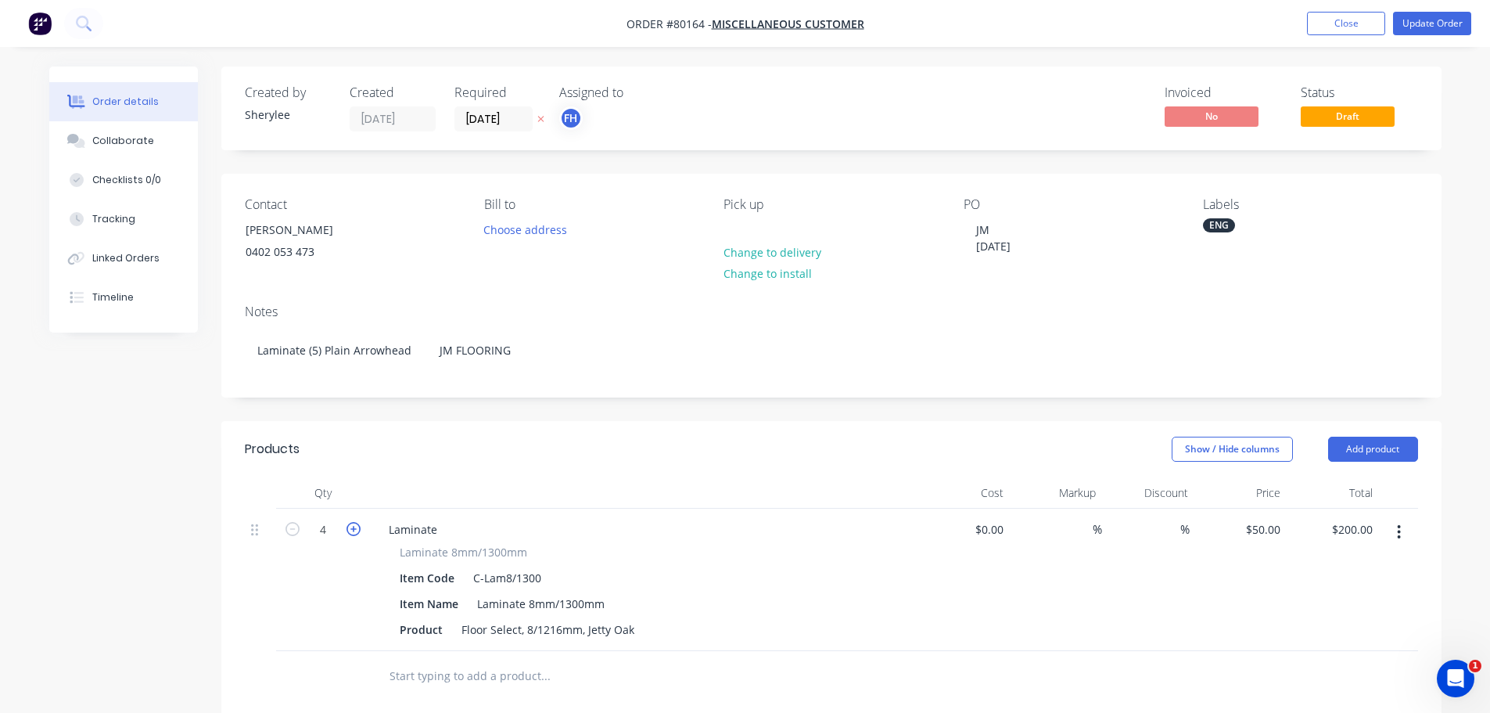
click at [354, 533] on icon "button" at bounding box center [354, 529] width 14 height 14
type input "5"
type input "$250.00"
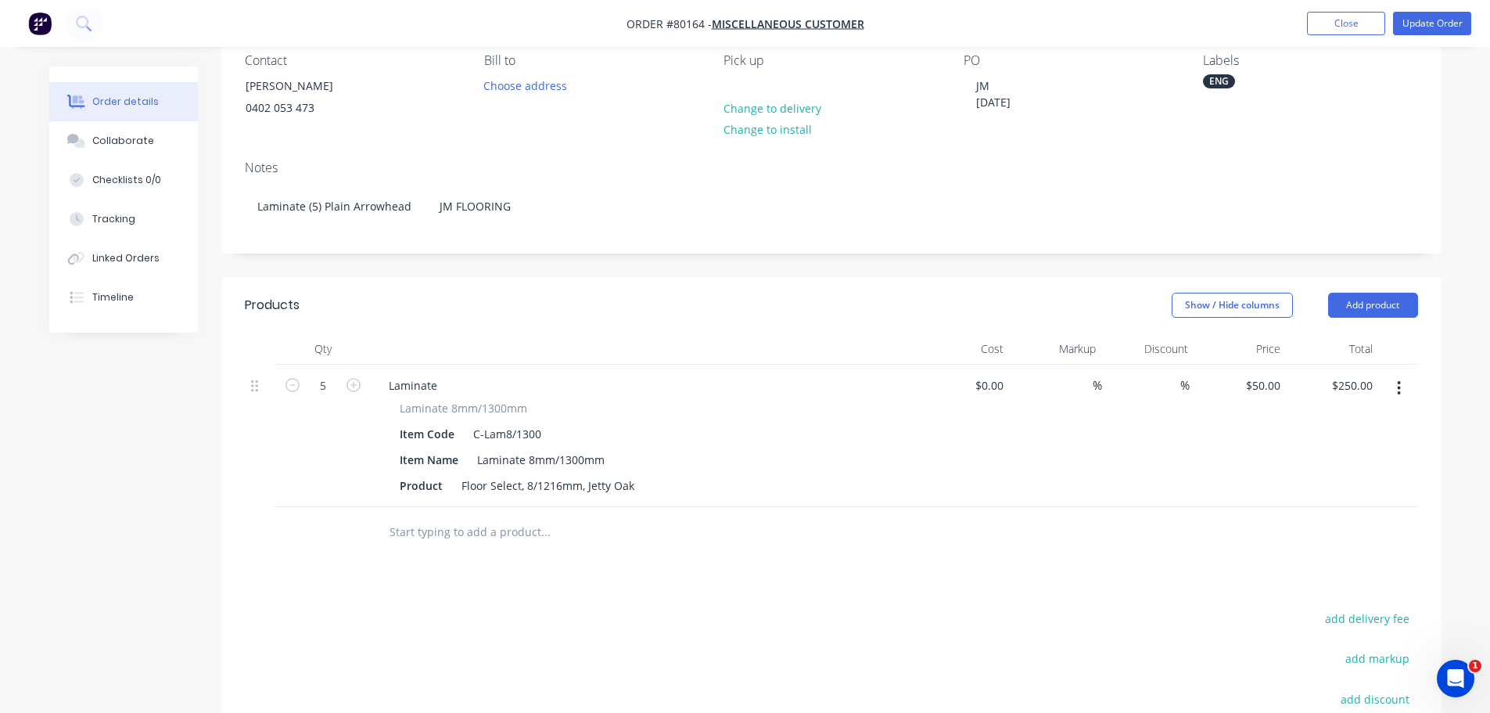
scroll to position [156, 0]
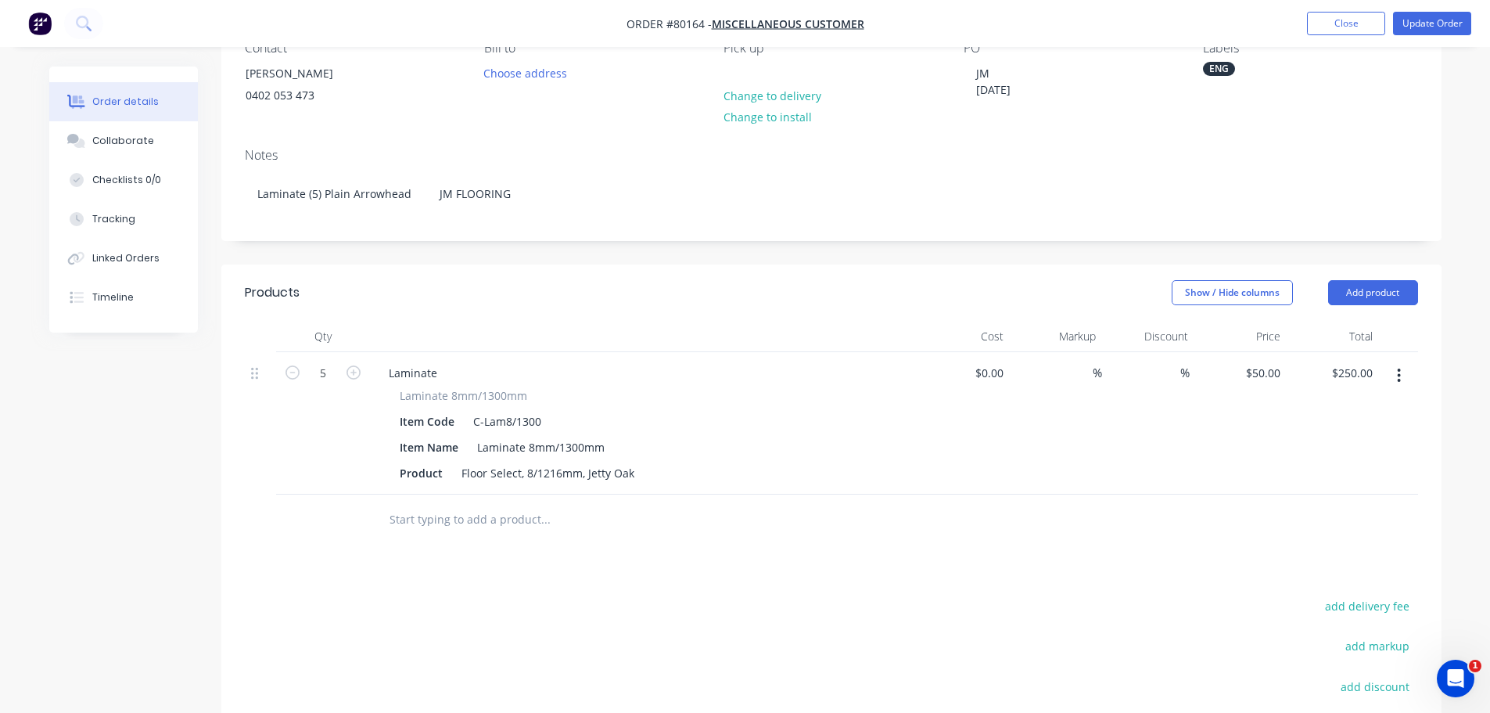
click at [447, 523] on input "text" at bounding box center [545, 519] width 313 height 31
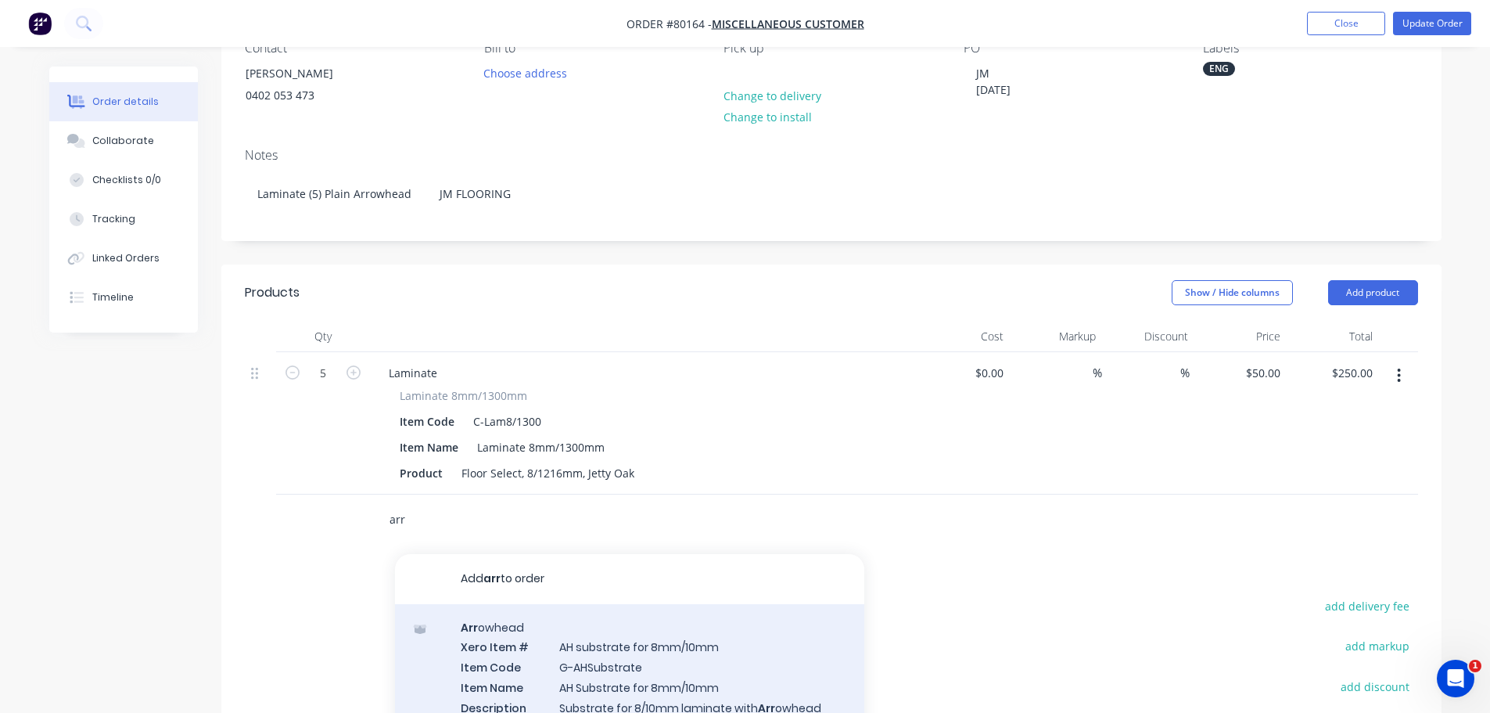
type input "arr"
click at [573, 658] on div "Arr owhead Xero Item # AH substrate for 8mm/10mm Item Code G-AHSubstrate Item N…" at bounding box center [629, 714] width 469 height 220
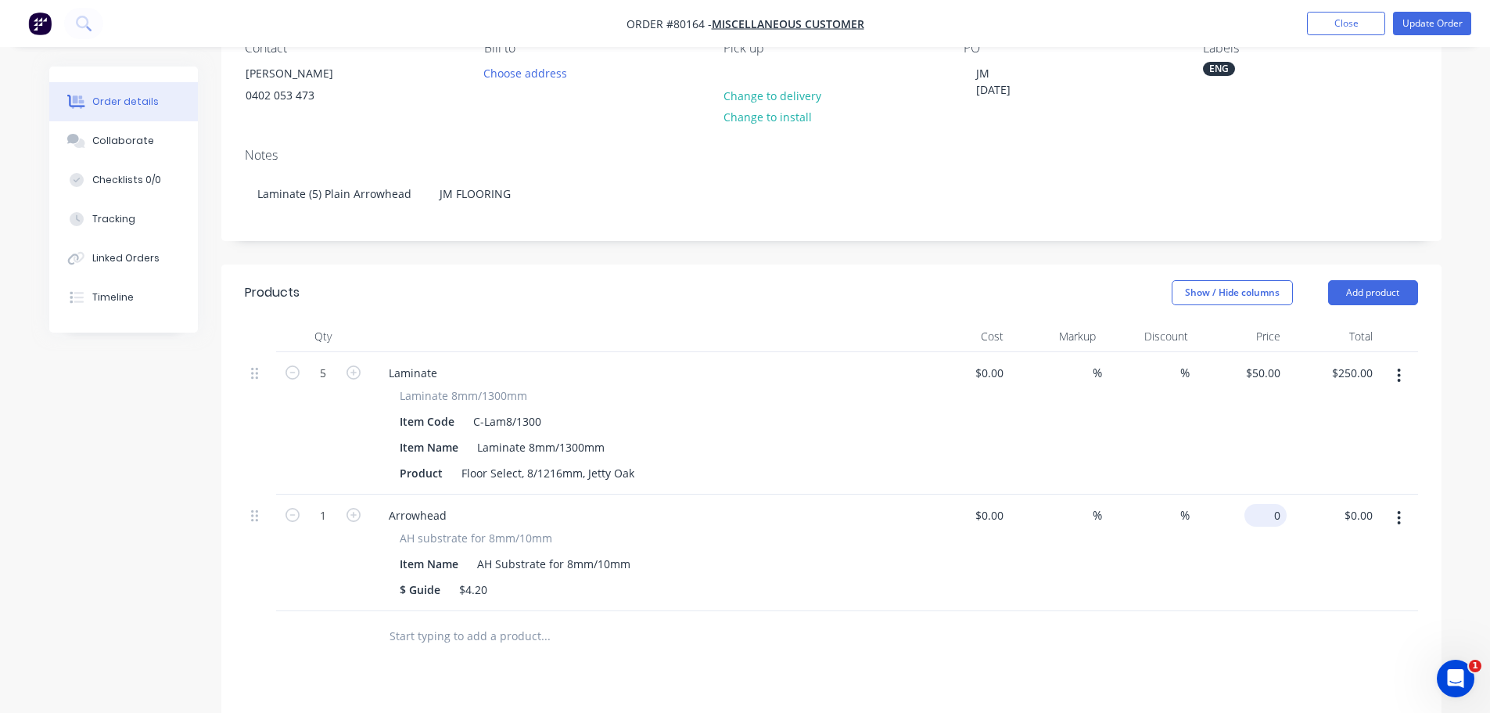
click at [1265, 514] on div "0 $0.00" at bounding box center [1266, 515] width 42 height 23
type input "$4.20"
click at [357, 516] on icon "button" at bounding box center [354, 515] width 14 height 14
type input "2"
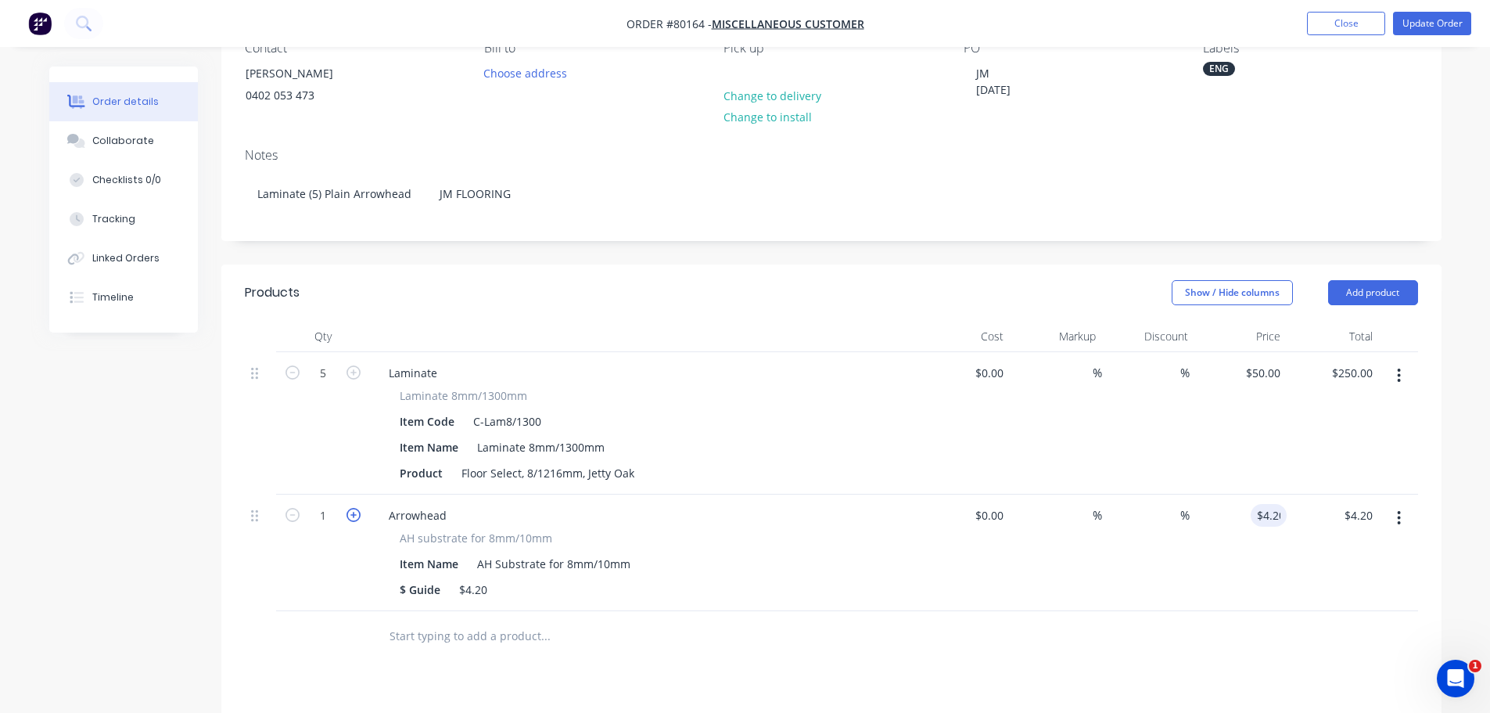
type input "$8.40"
click at [357, 516] on icon "button" at bounding box center [354, 515] width 14 height 14
type input "3"
type input "$12.60"
click at [357, 516] on icon "button" at bounding box center [354, 515] width 14 height 14
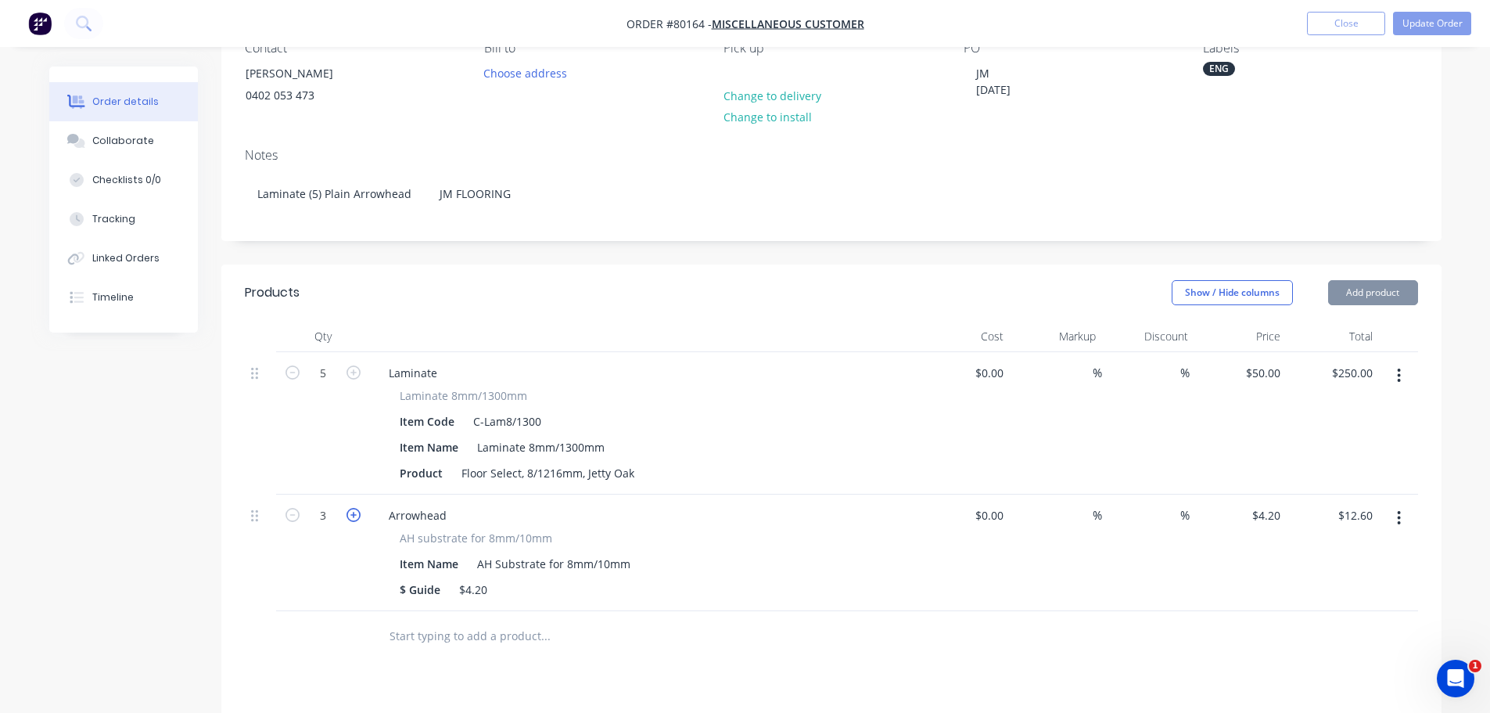
type input "4"
type input "$16.80"
click at [357, 516] on icon "button" at bounding box center [354, 515] width 14 height 14
type input "5"
type input "$21.00"
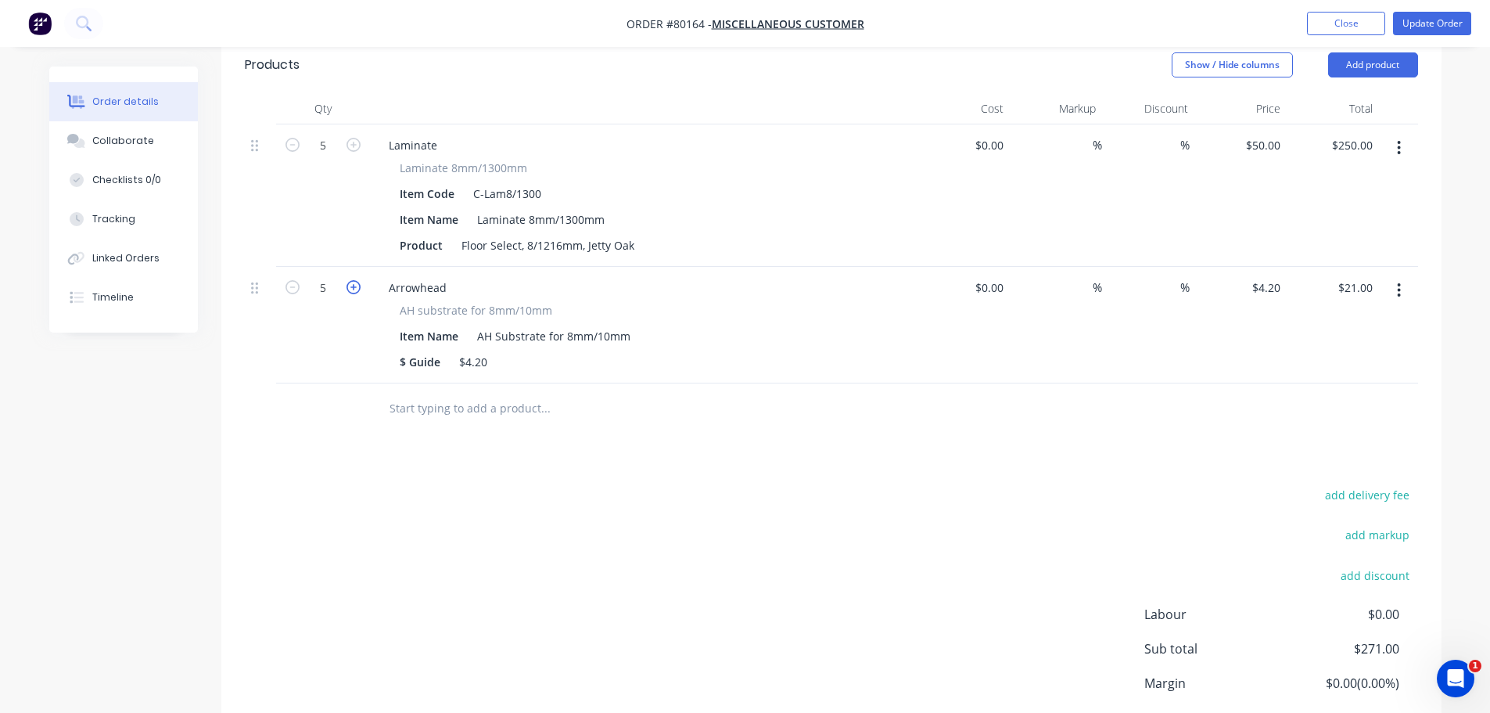
scroll to position [391, 0]
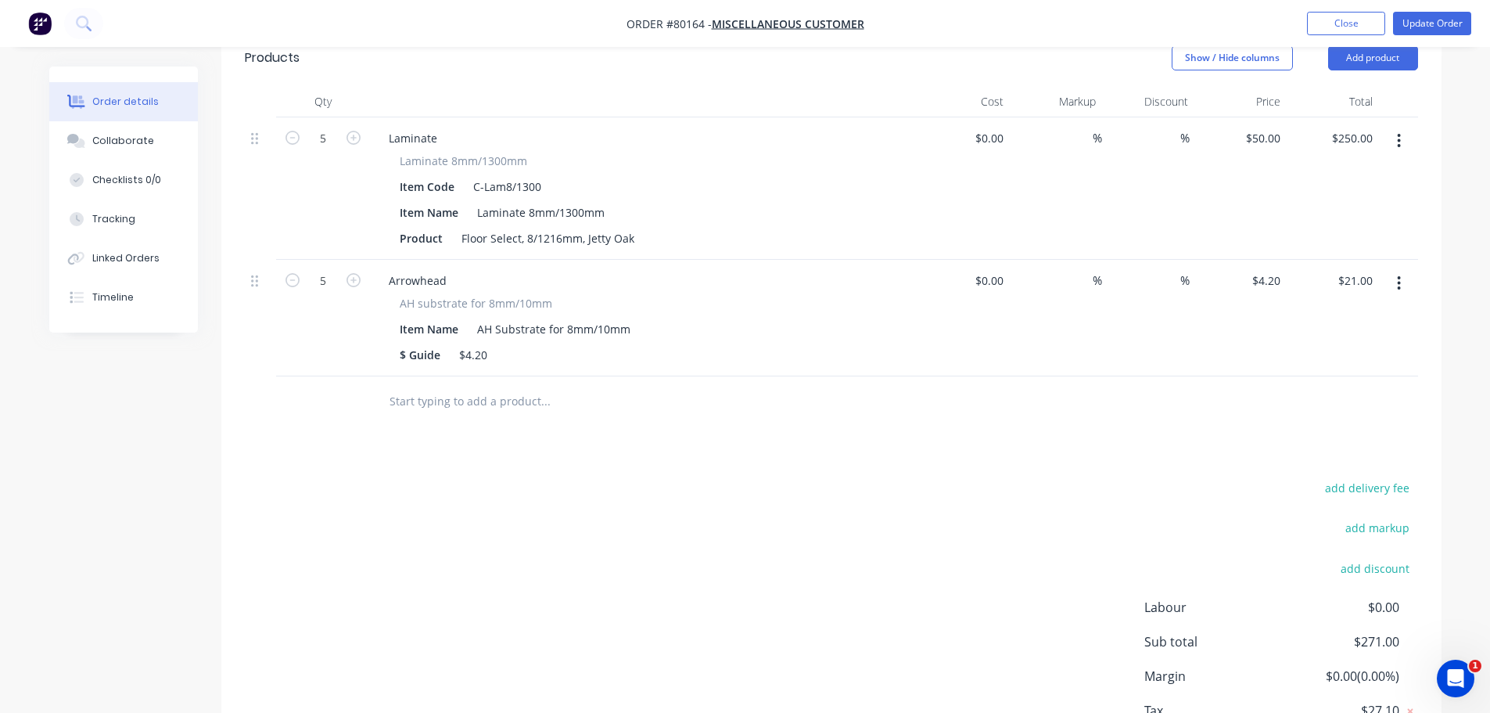
click at [436, 405] on input "text" at bounding box center [545, 401] width 313 height 31
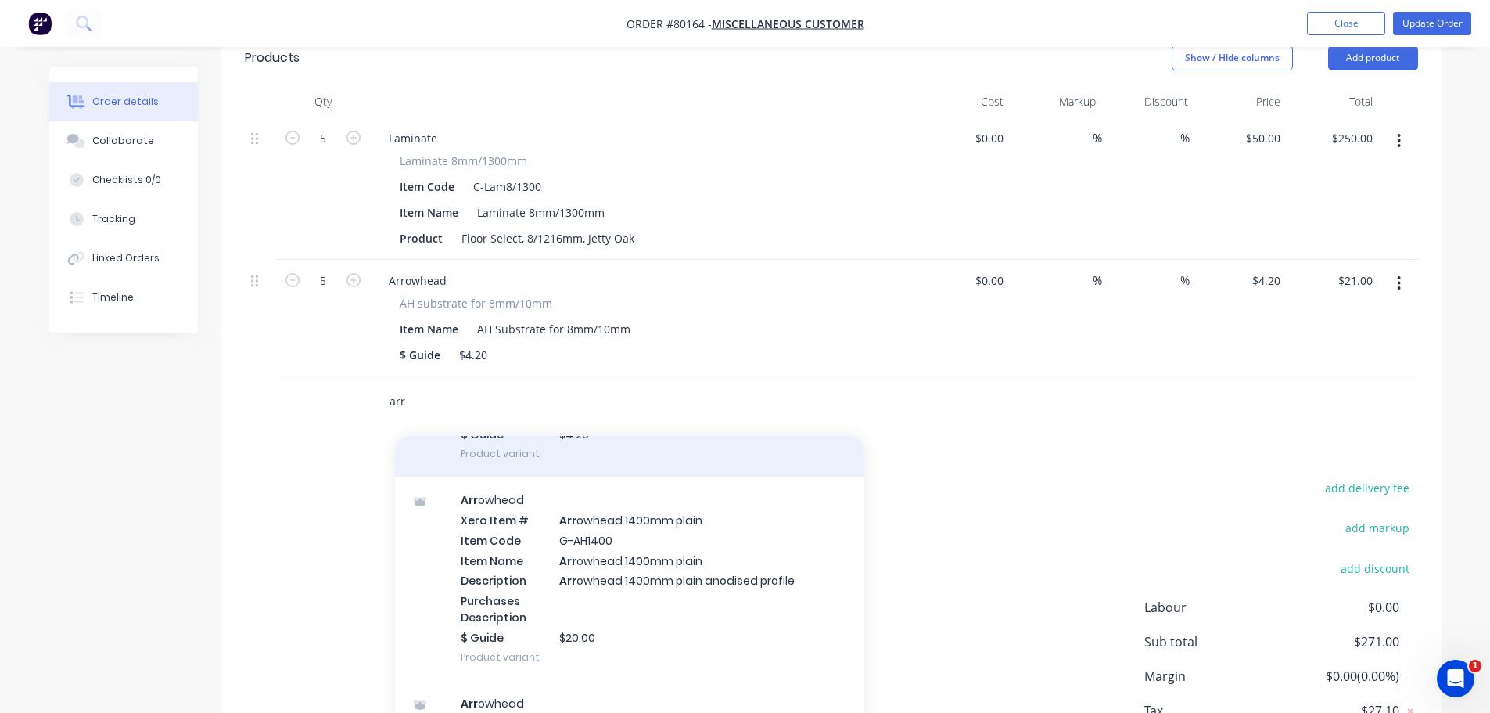
scroll to position [235, 0]
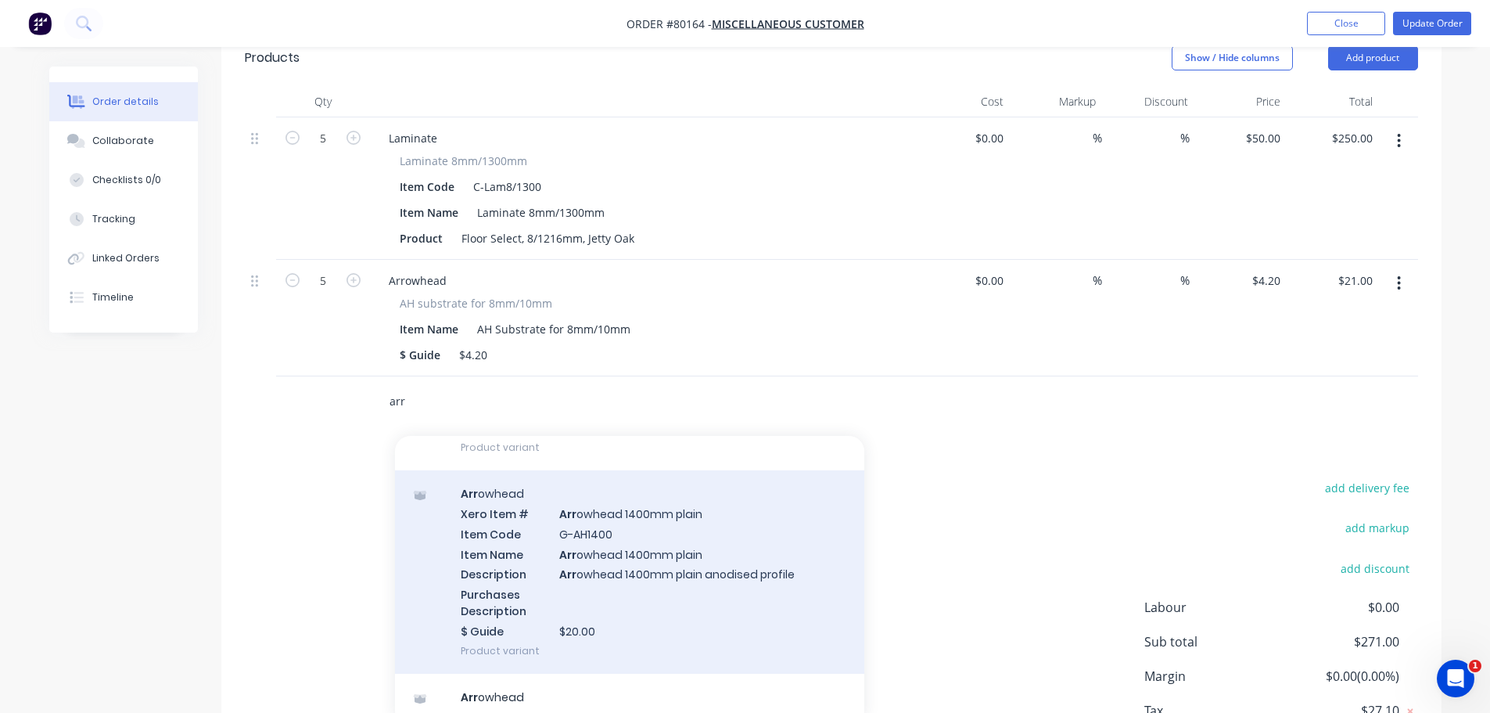
type input "arr"
click at [592, 562] on div "Arr owhead Xero Item # Arr owhead 1400mm plain Item Code G-AH1400 Item Name Arr…" at bounding box center [629, 571] width 469 height 203
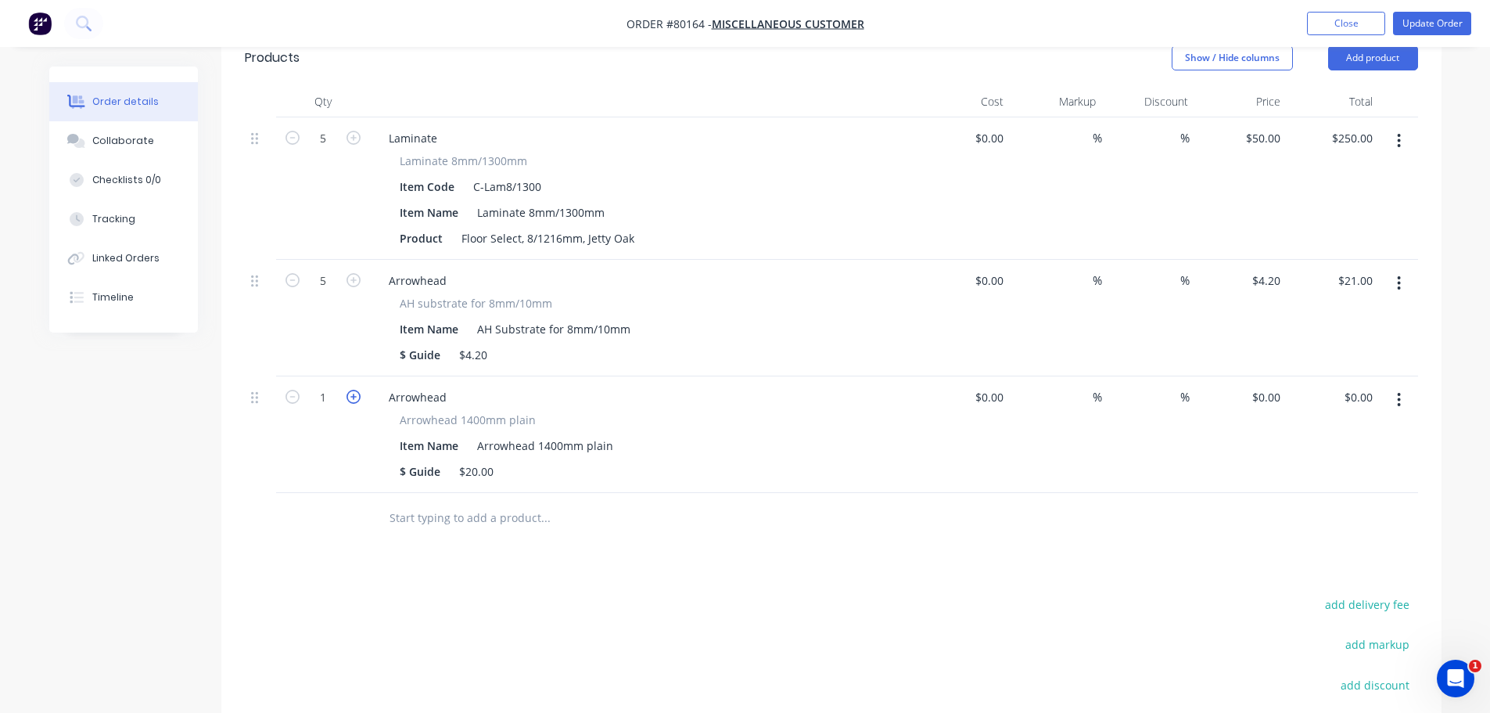
click at [353, 399] on icon "button" at bounding box center [354, 397] width 14 height 14
type input "5"
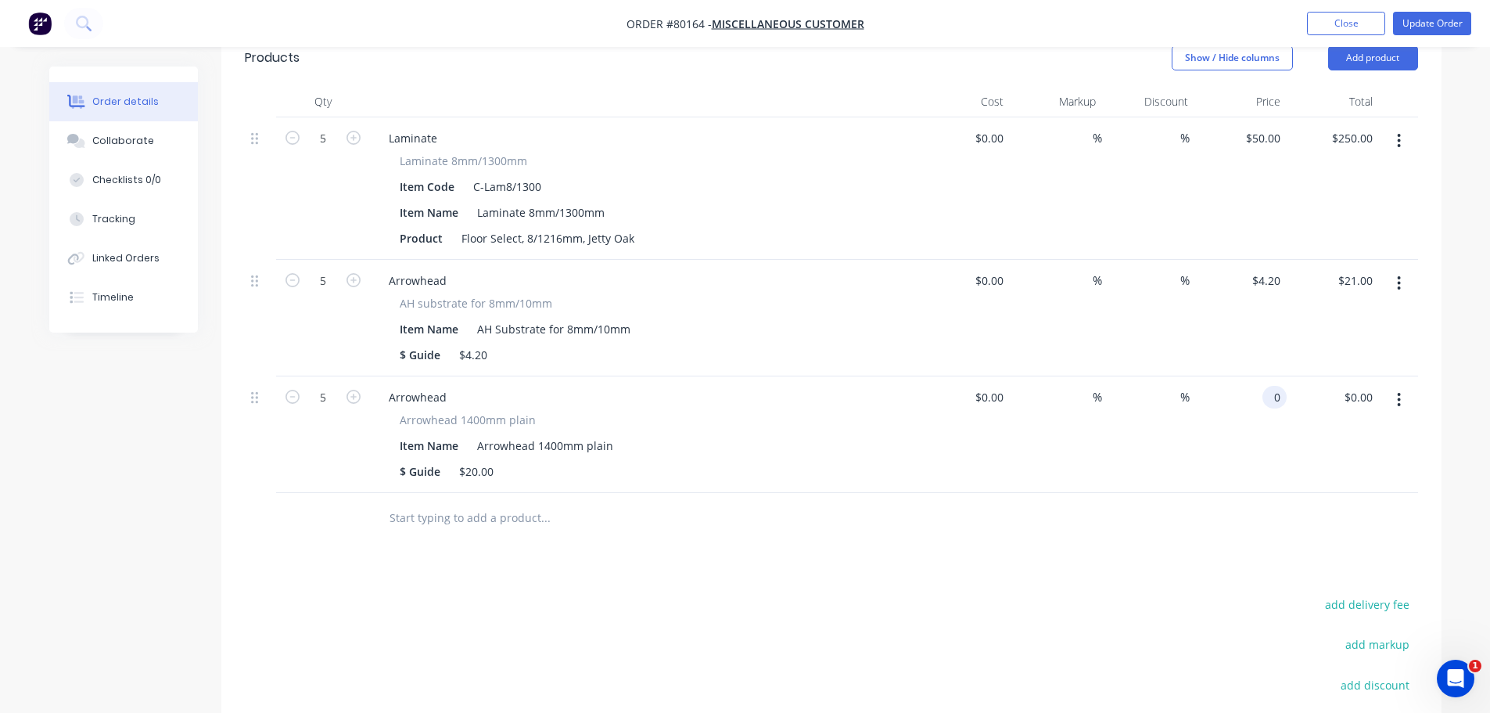
click at [1262, 391] on div "0 0" at bounding box center [1241, 434] width 92 height 117
type input "$20.00"
type input "$100.00"
click at [440, 523] on input "text" at bounding box center [545, 517] width 313 height 31
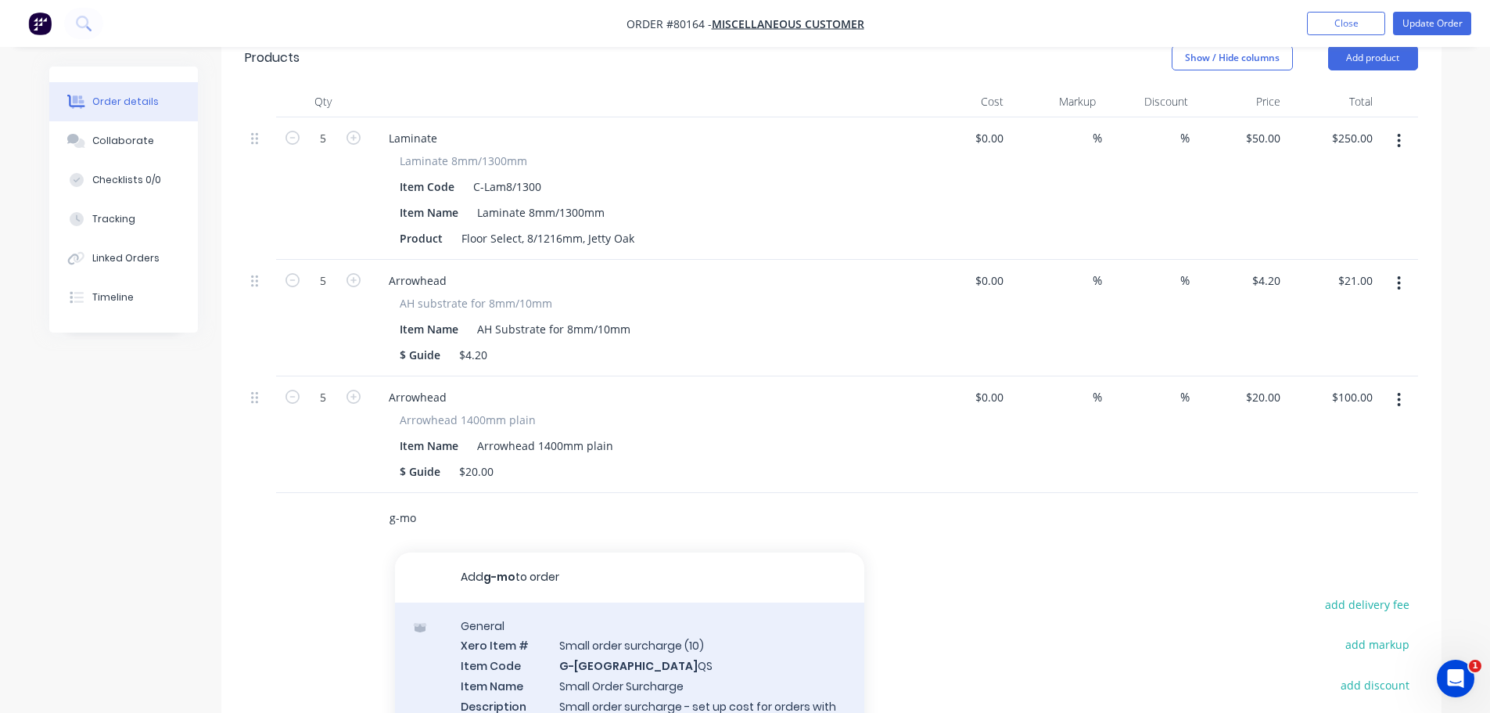
type input "g-mo"
click at [494, 663] on div "General Xero Item # Small order surcharge (10) Item Code G-MO QS Item Name Smal…" at bounding box center [629, 693] width 469 height 183
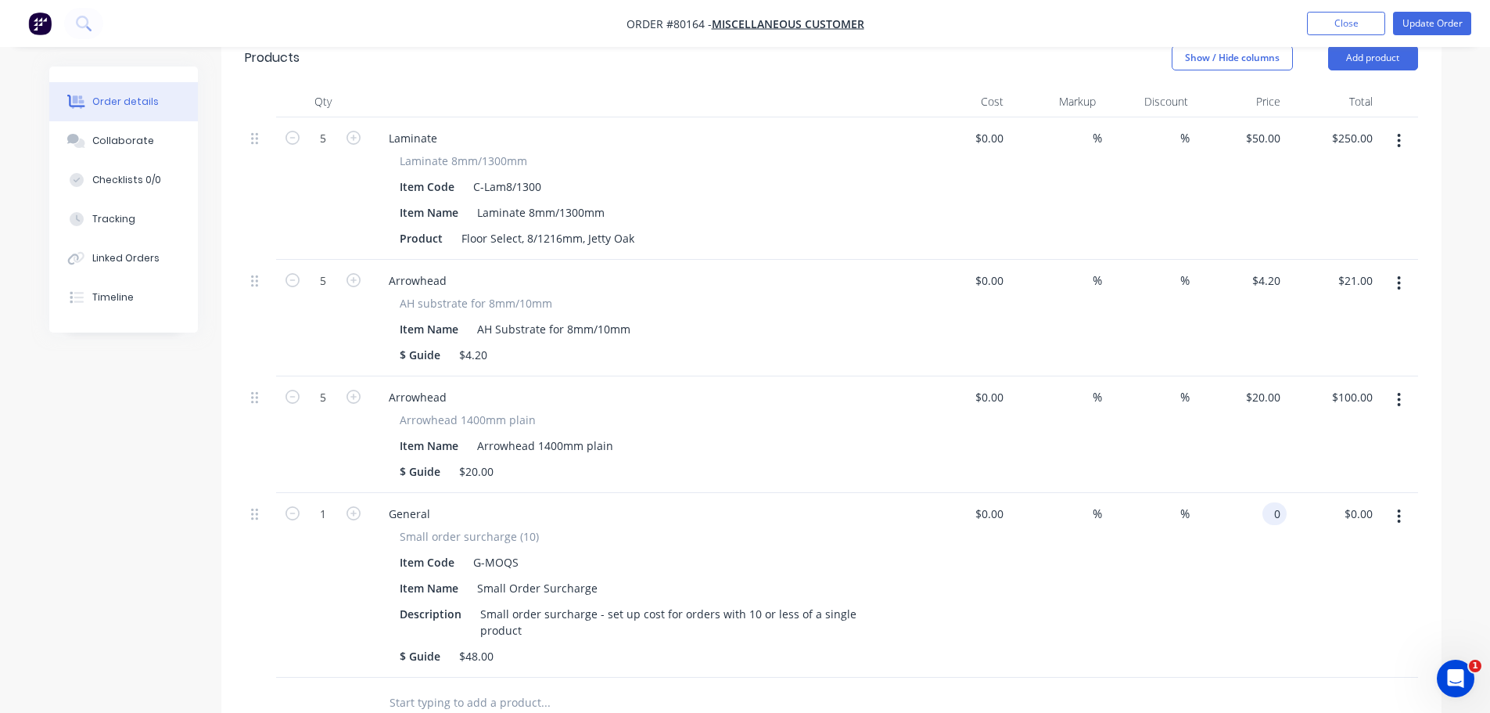
click at [1264, 506] on div "0 0" at bounding box center [1275, 513] width 24 height 23
type input "5"
type input "$48.00"
click at [1191, 579] on div "%" at bounding box center [1148, 585] width 92 height 185
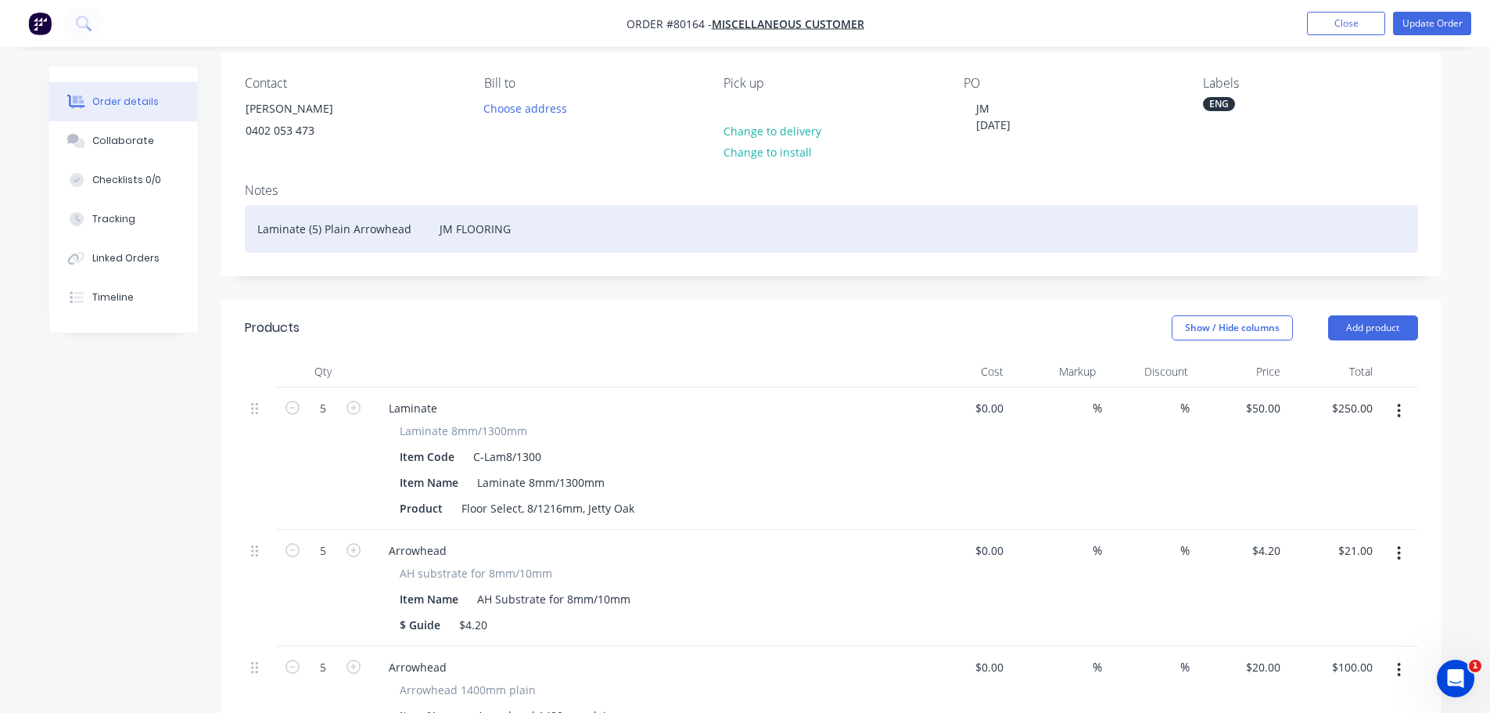
scroll to position [0, 0]
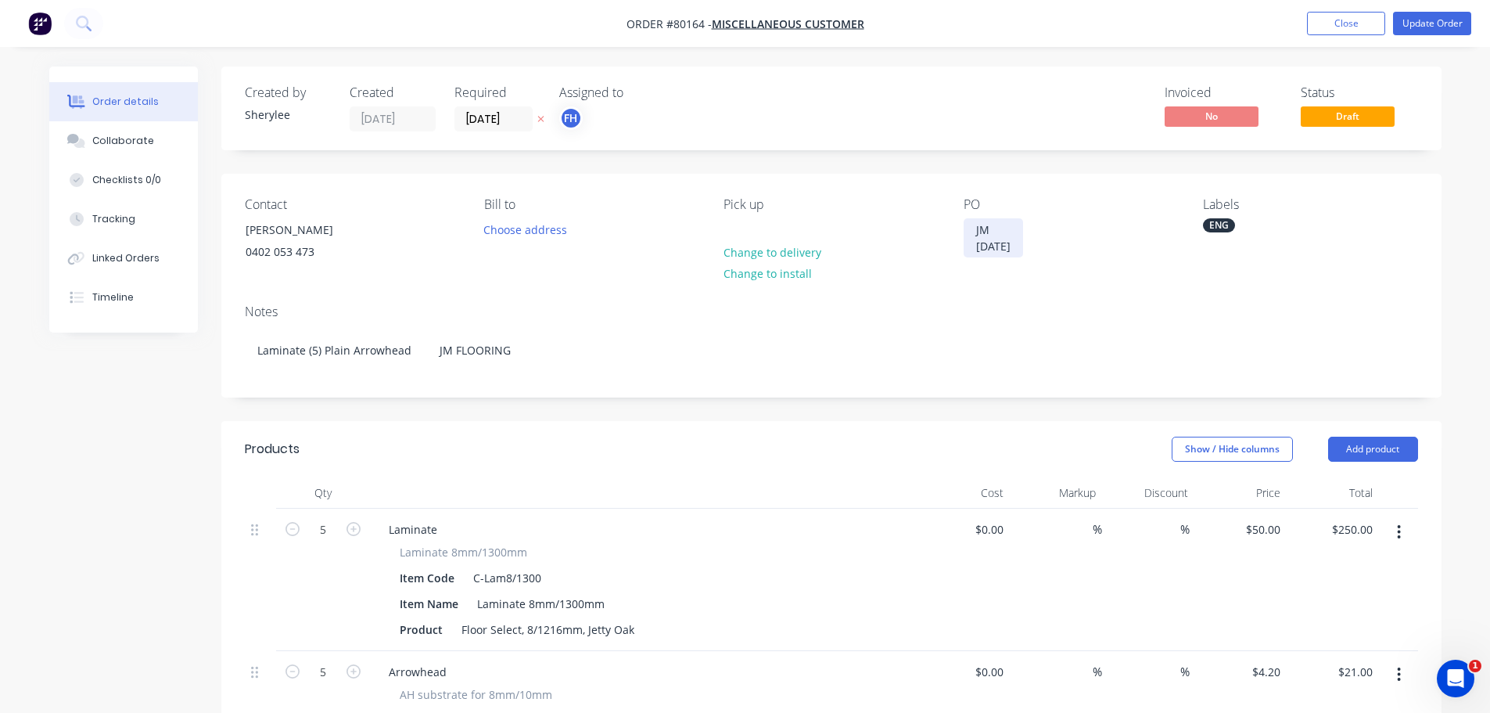
click at [1022, 248] on div "JM [DATE]" at bounding box center [993, 237] width 59 height 39
drag, startPoint x: 1022, startPoint y: 248, endPoint x: 969, endPoint y: 253, distance: 53.4
click at [969, 253] on div "JM [DATE]" at bounding box center [993, 237] width 59 height 39
click at [1217, 222] on div "ENG" at bounding box center [1219, 225] width 32 height 14
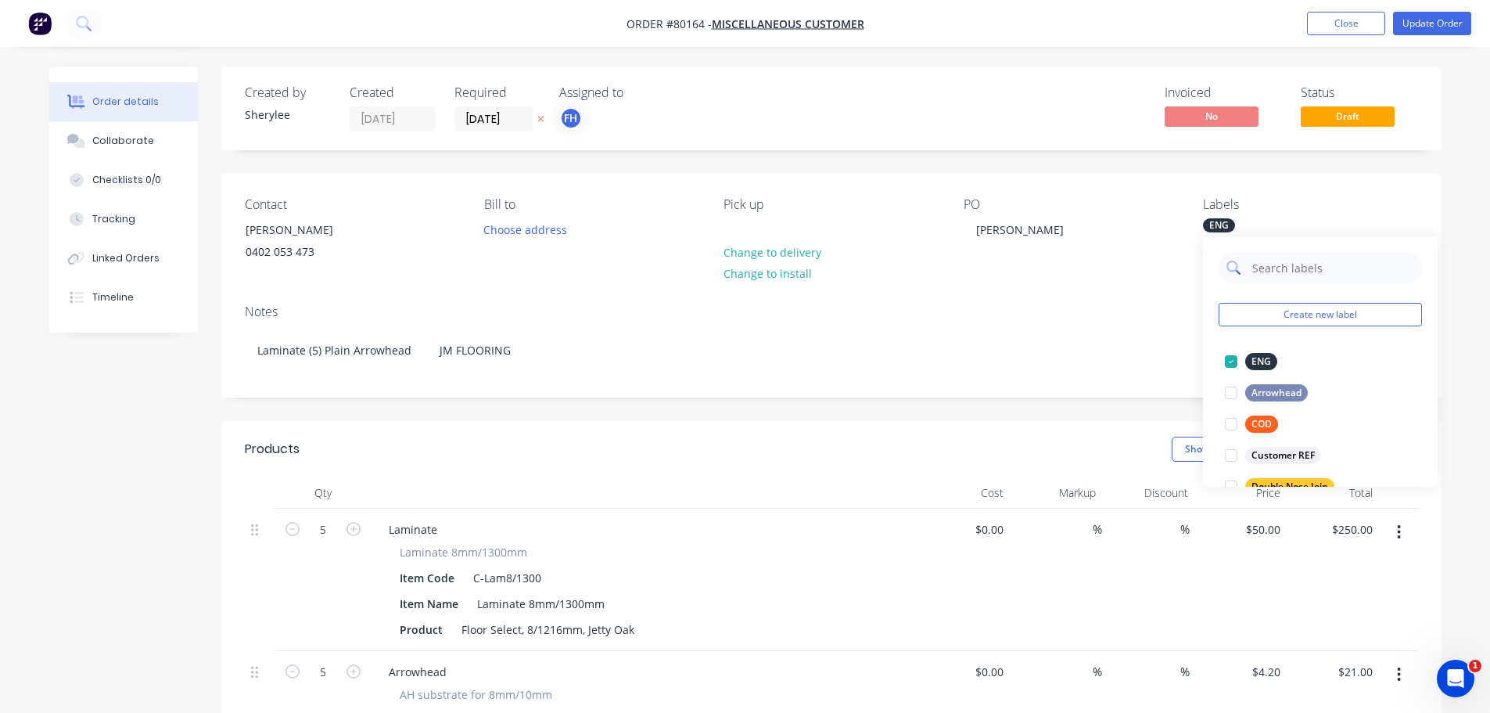
click at [1281, 269] on input "text" at bounding box center [1332, 267] width 163 height 31
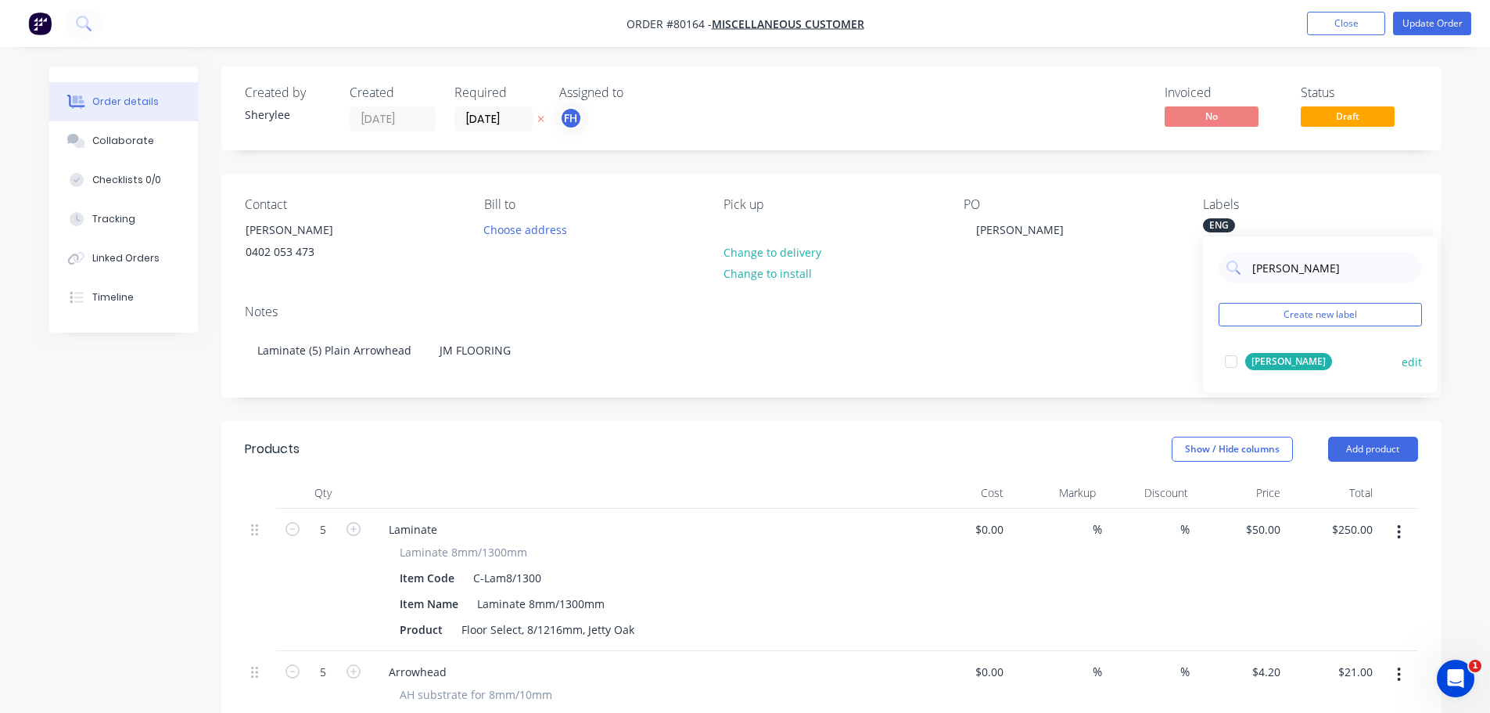
click at [1228, 359] on div at bounding box center [1231, 361] width 31 height 31
type input "[PERSON_NAME]"
click at [1219, 222] on div "ENG" at bounding box center [1219, 225] width 32 height 14
click at [1227, 229] on div "ENG" at bounding box center [1219, 225] width 32 height 14
drag, startPoint x: 1282, startPoint y: 266, endPoint x: 1219, endPoint y: 265, distance: 63.4
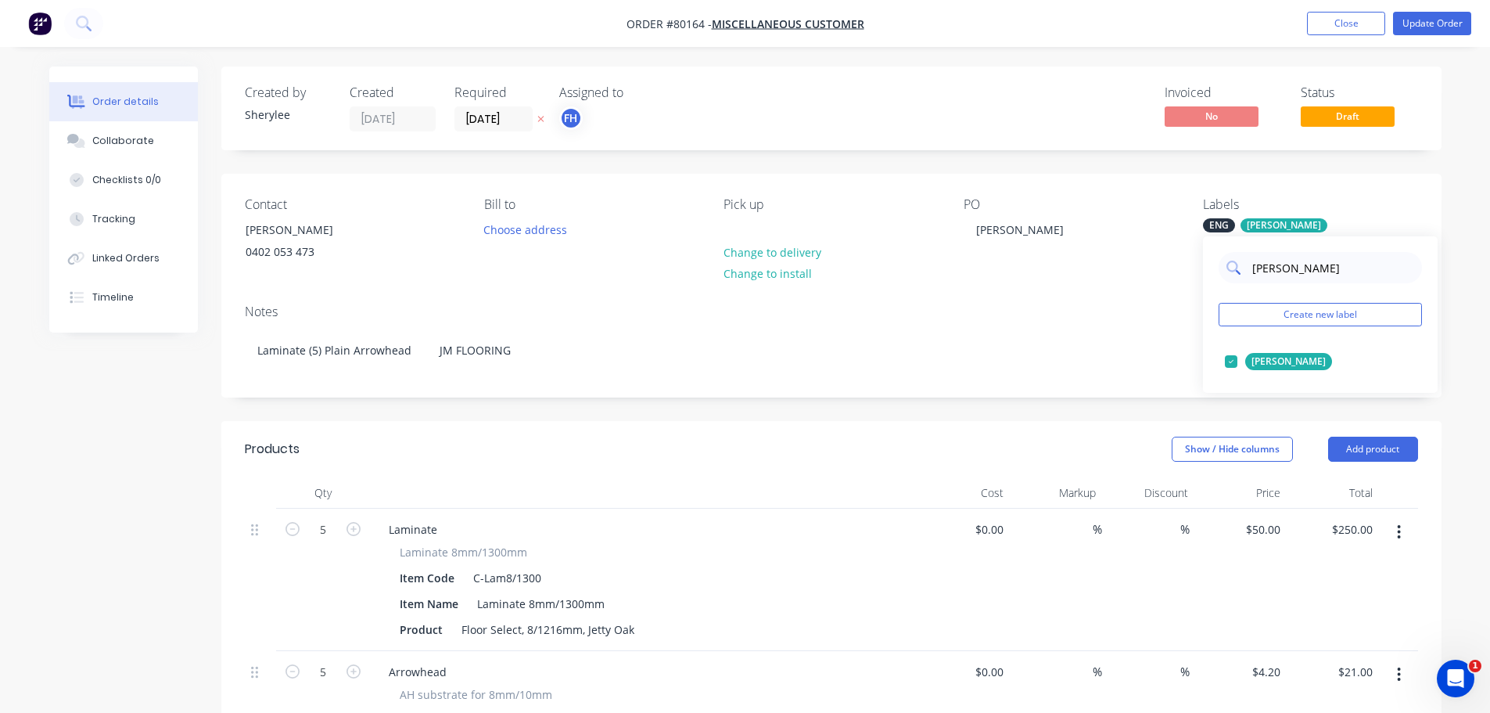
click at [1219, 265] on div "[PERSON_NAME]" at bounding box center [1320, 267] width 203 height 31
click at [1230, 360] on div at bounding box center [1231, 361] width 31 height 31
drag, startPoint x: 1281, startPoint y: 258, endPoint x: 1277, endPoint y: 271, distance: 13.4
click at [1277, 268] on input "eng" at bounding box center [1332, 267] width 163 height 31
drag, startPoint x: 1277, startPoint y: 271, endPoint x: 1227, endPoint y: 273, distance: 50.1
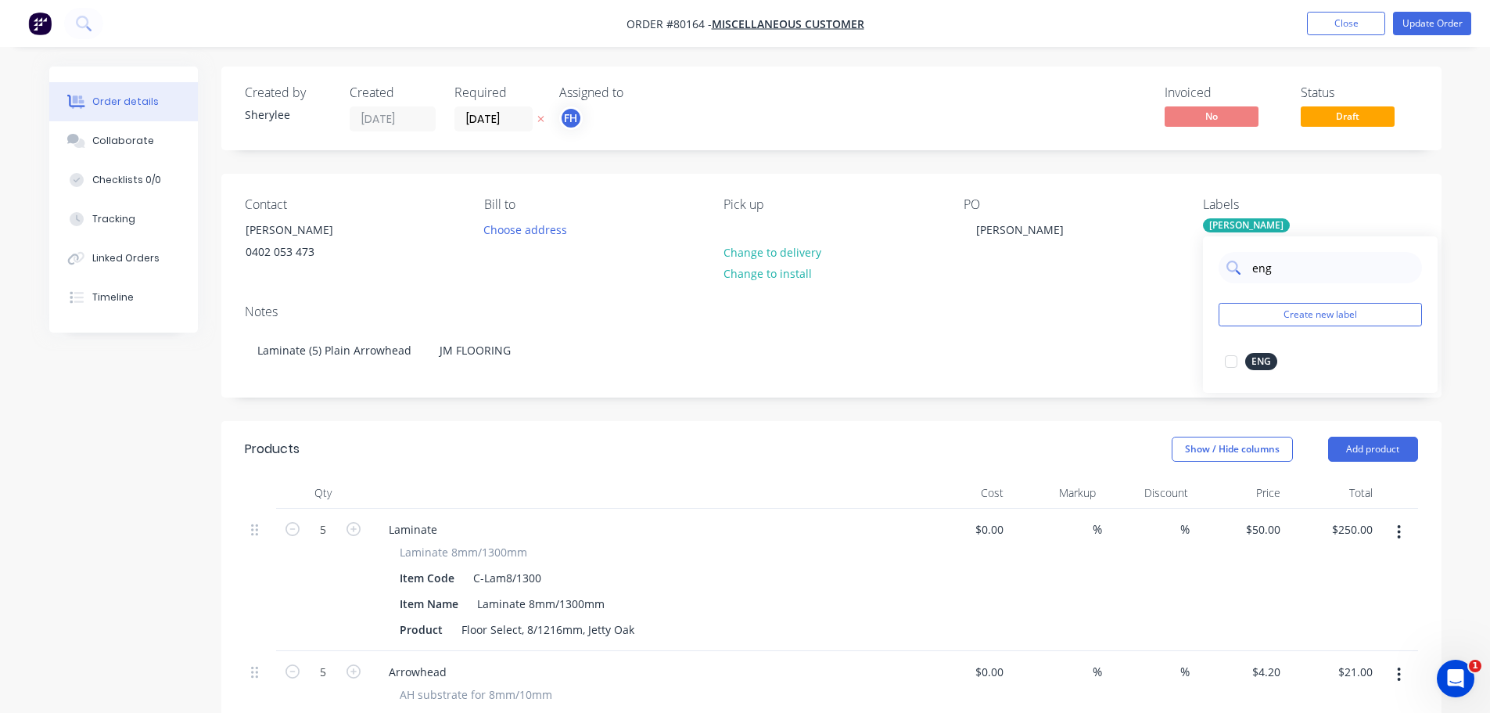
click at [1227, 273] on div "eng" at bounding box center [1320, 267] width 203 height 31
type input "s"
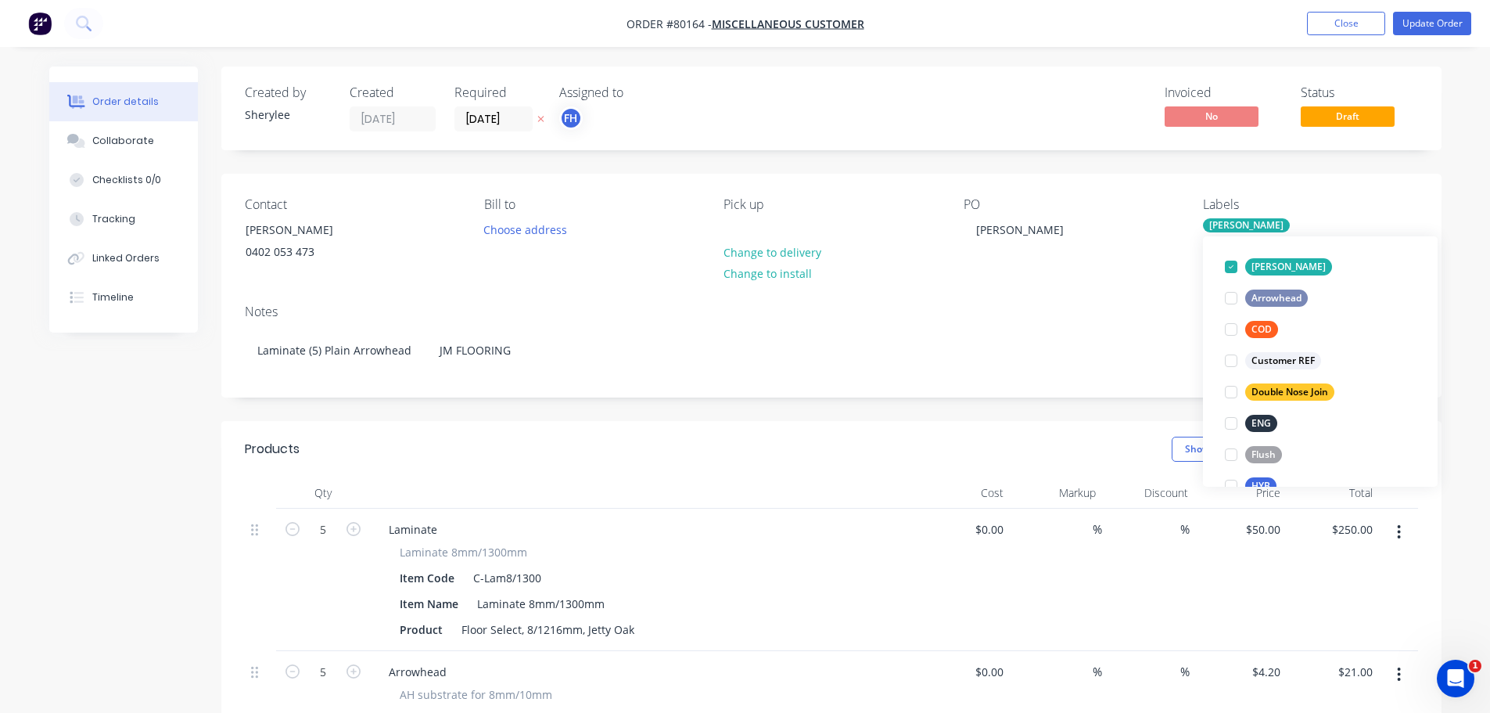
scroll to position [81, 0]
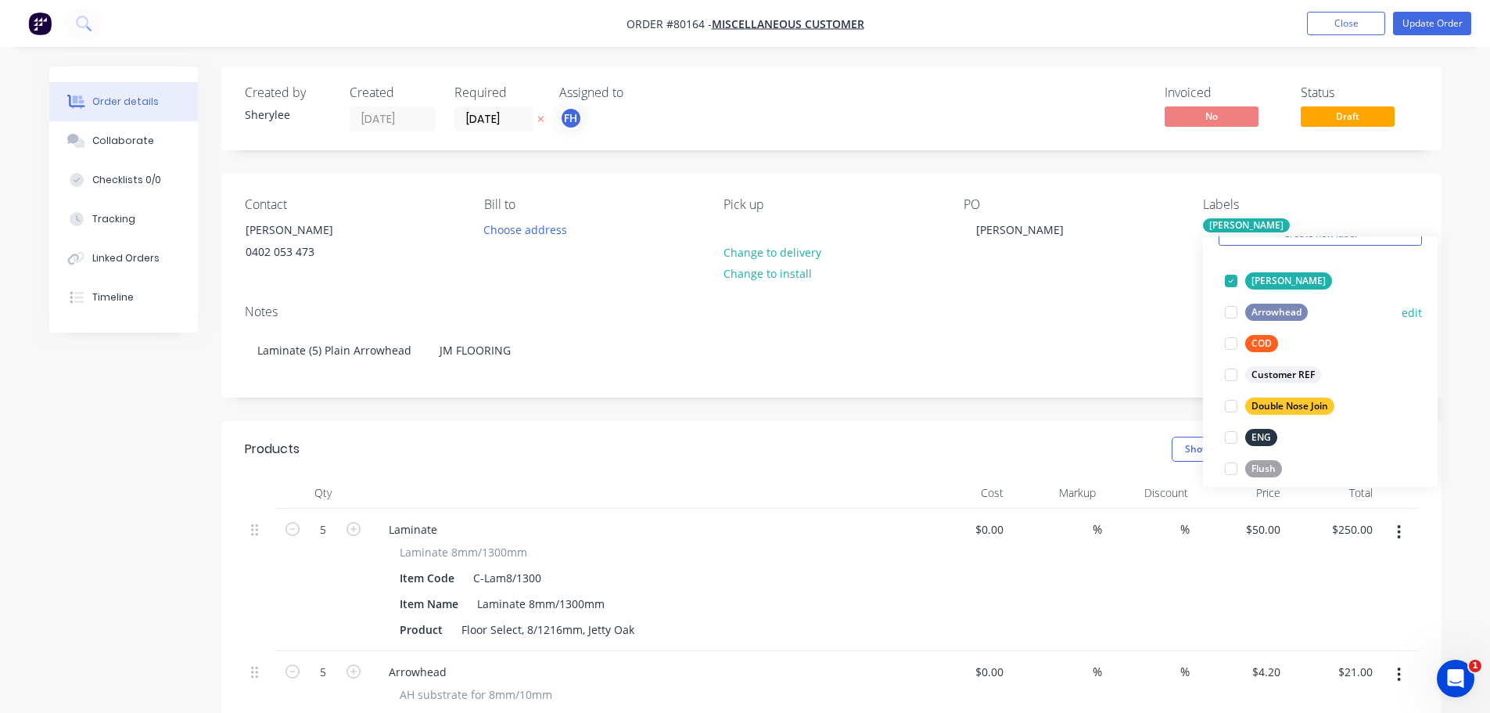
click at [1234, 314] on div at bounding box center [1231, 311] width 31 height 31
click at [1150, 304] on div "Notes" at bounding box center [831, 311] width 1173 height 15
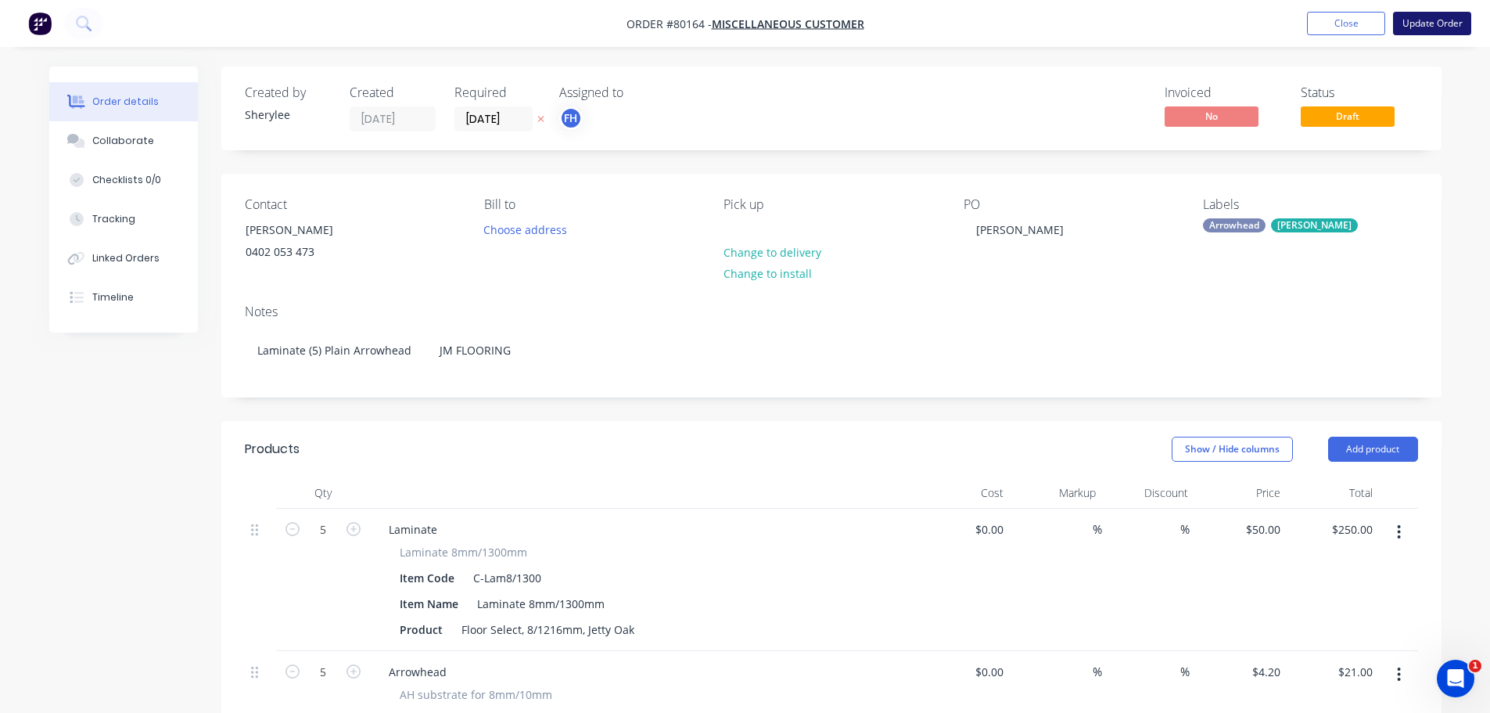
click at [1408, 19] on button "Update Order" at bounding box center [1432, 23] width 78 height 23
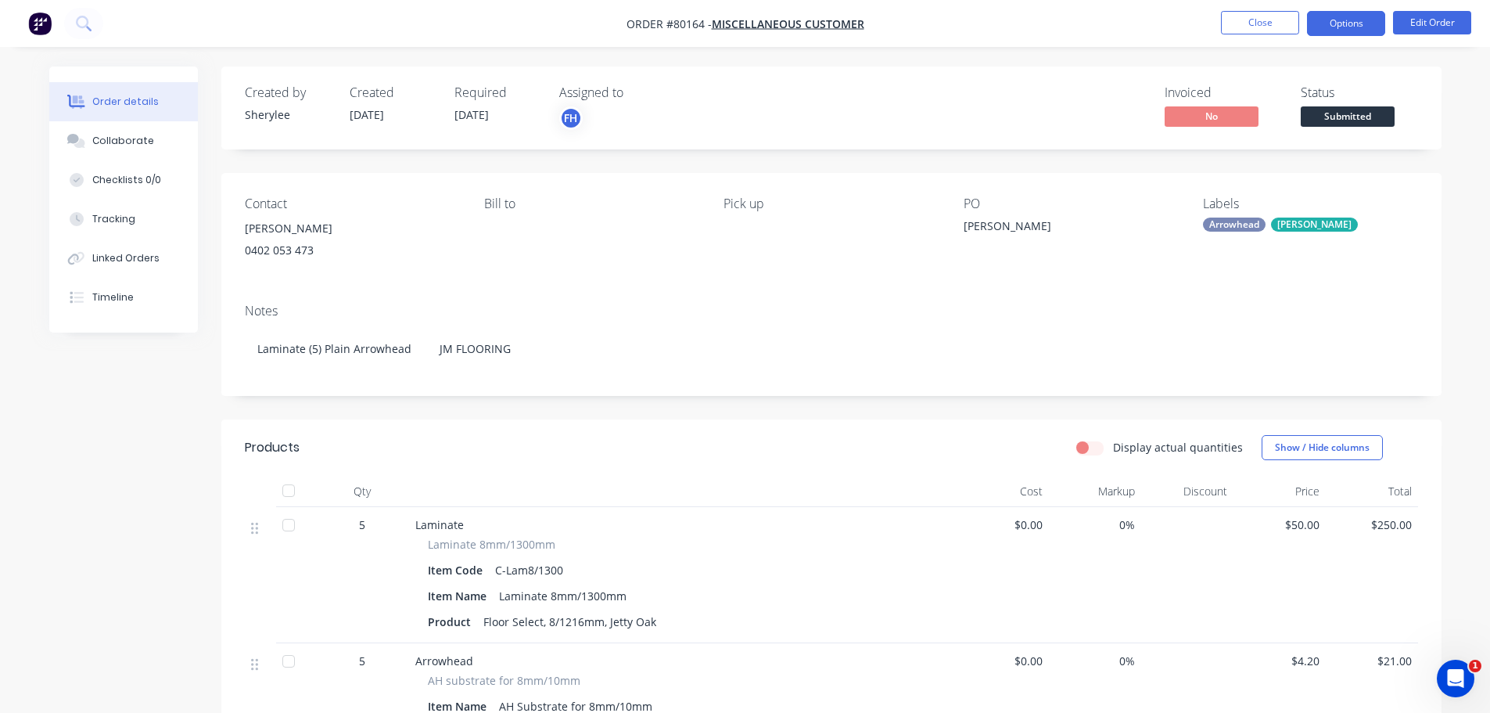
click at [1327, 20] on button "Options" at bounding box center [1346, 23] width 78 height 25
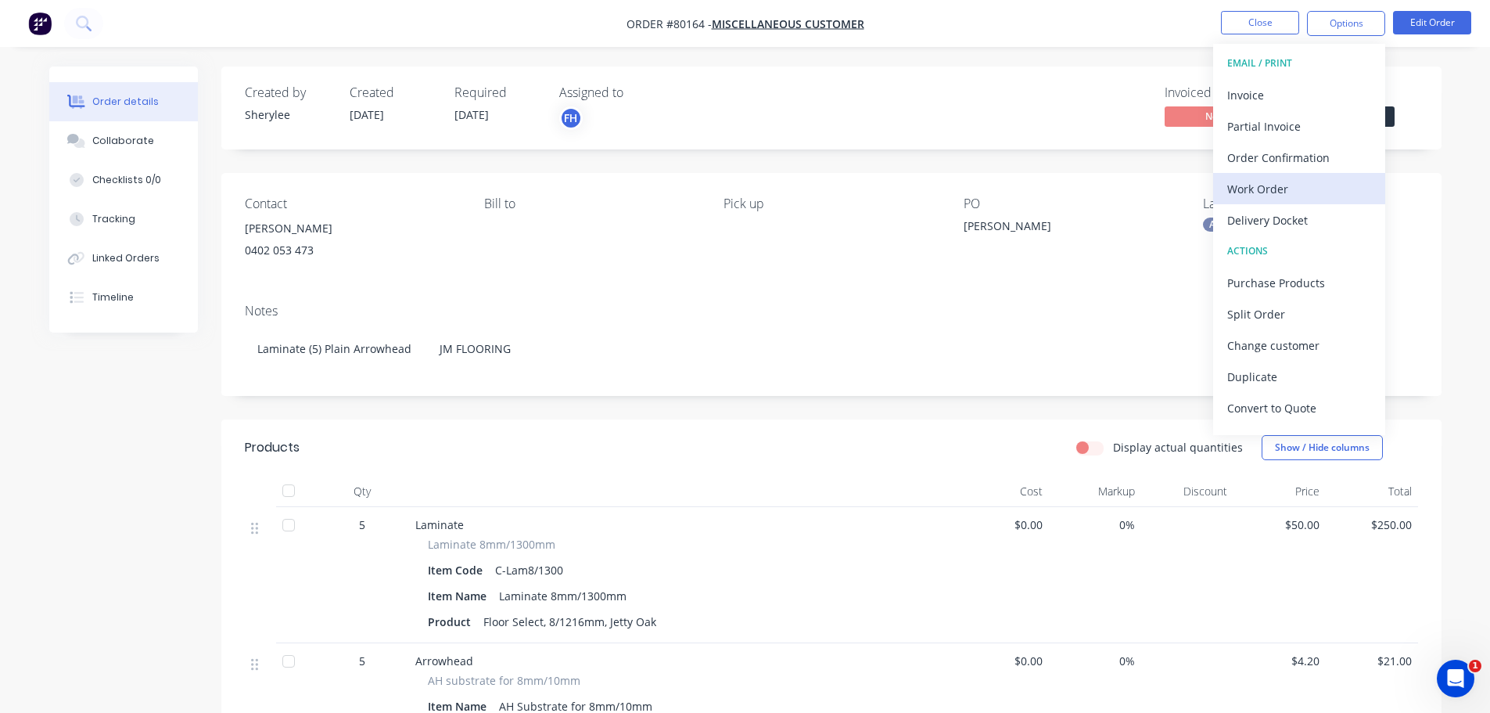
click at [1259, 189] on div "Work Order" at bounding box center [1299, 189] width 144 height 23
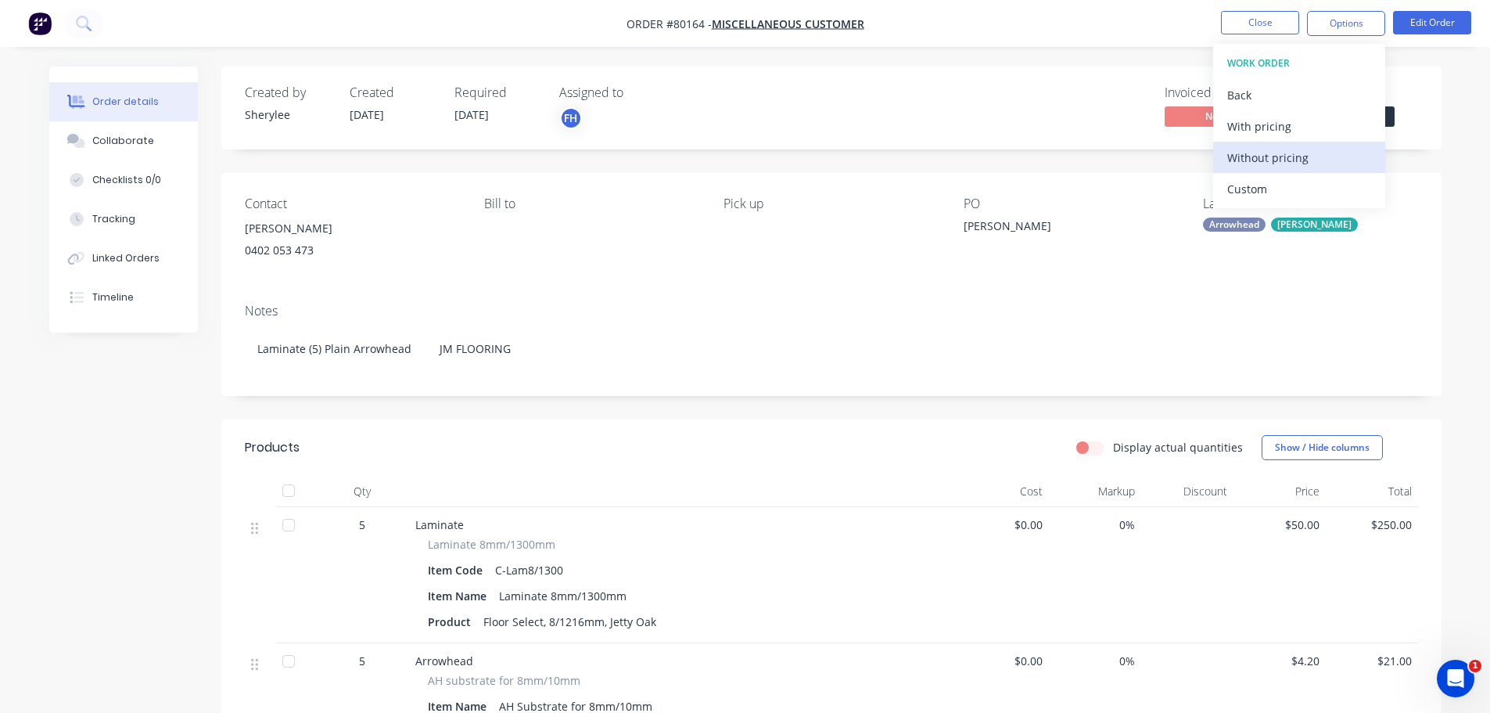
click at [1259, 162] on div "Without pricing" at bounding box center [1299, 157] width 144 height 23
